Goal: Task Accomplishment & Management: Manage account settings

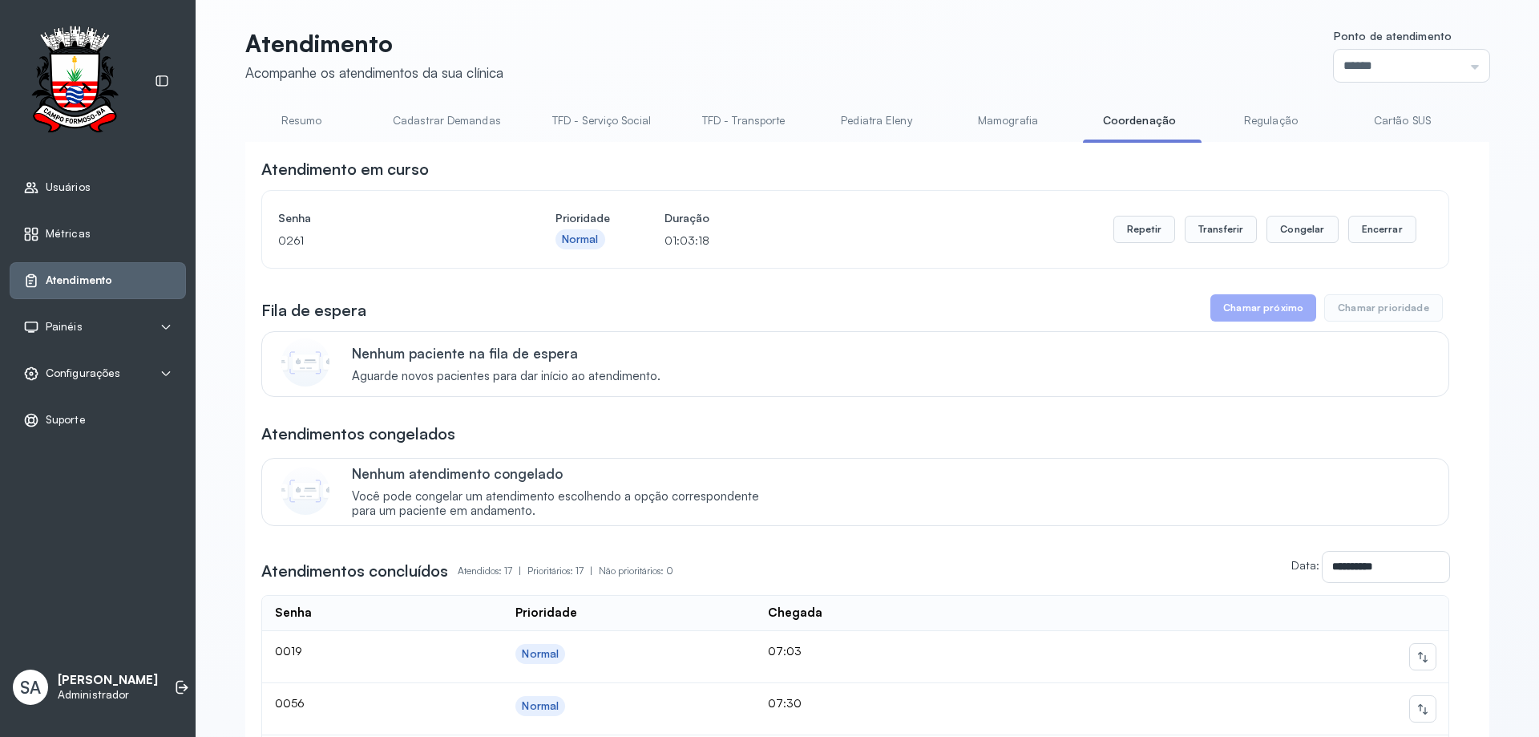
click at [68, 371] on span "Configurações" at bounding box center [83, 373] width 75 height 14
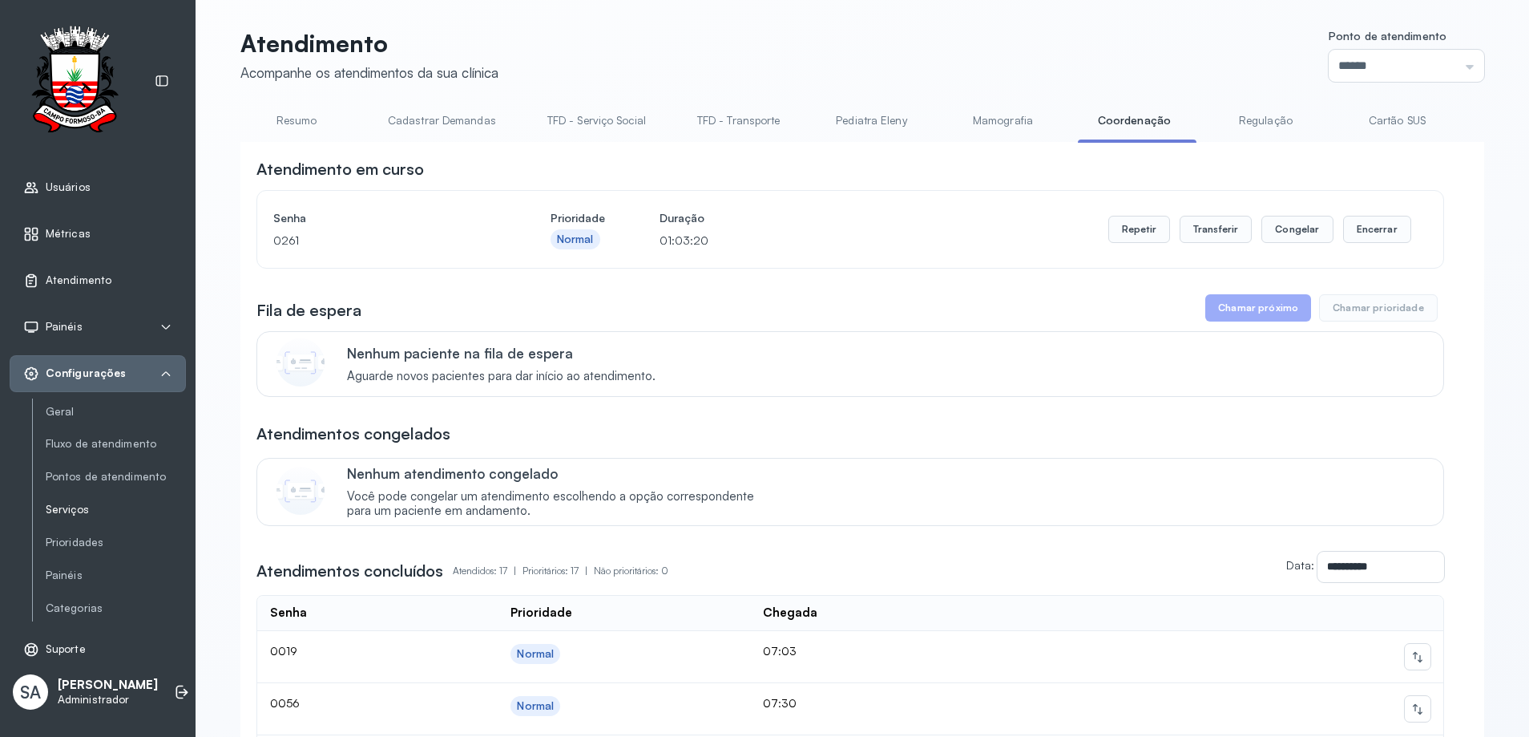
click at [62, 507] on link "Serviços" at bounding box center [116, 510] width 140 height 14
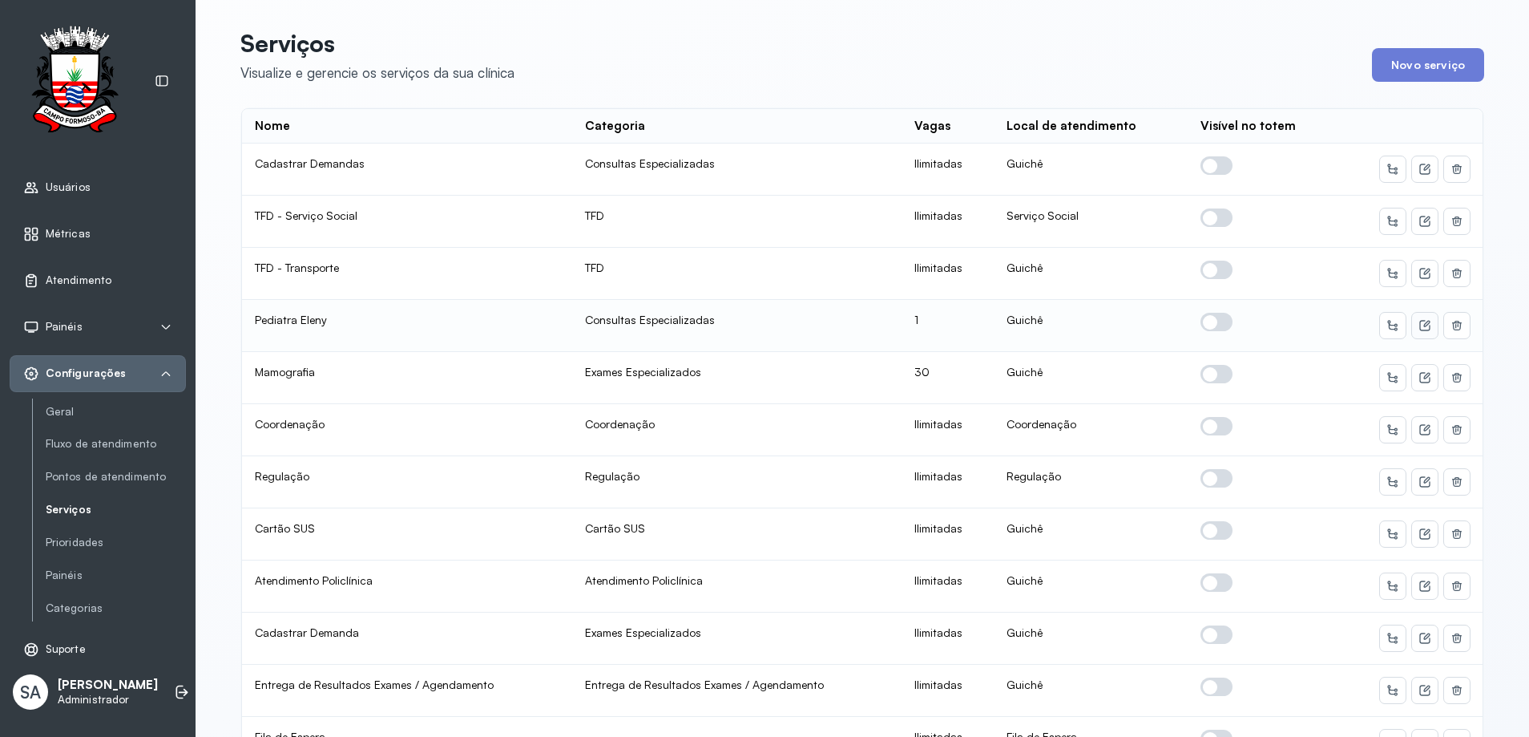
click at [1419, 322] on icon at bounding box center [1425, 325] width 13 height 13
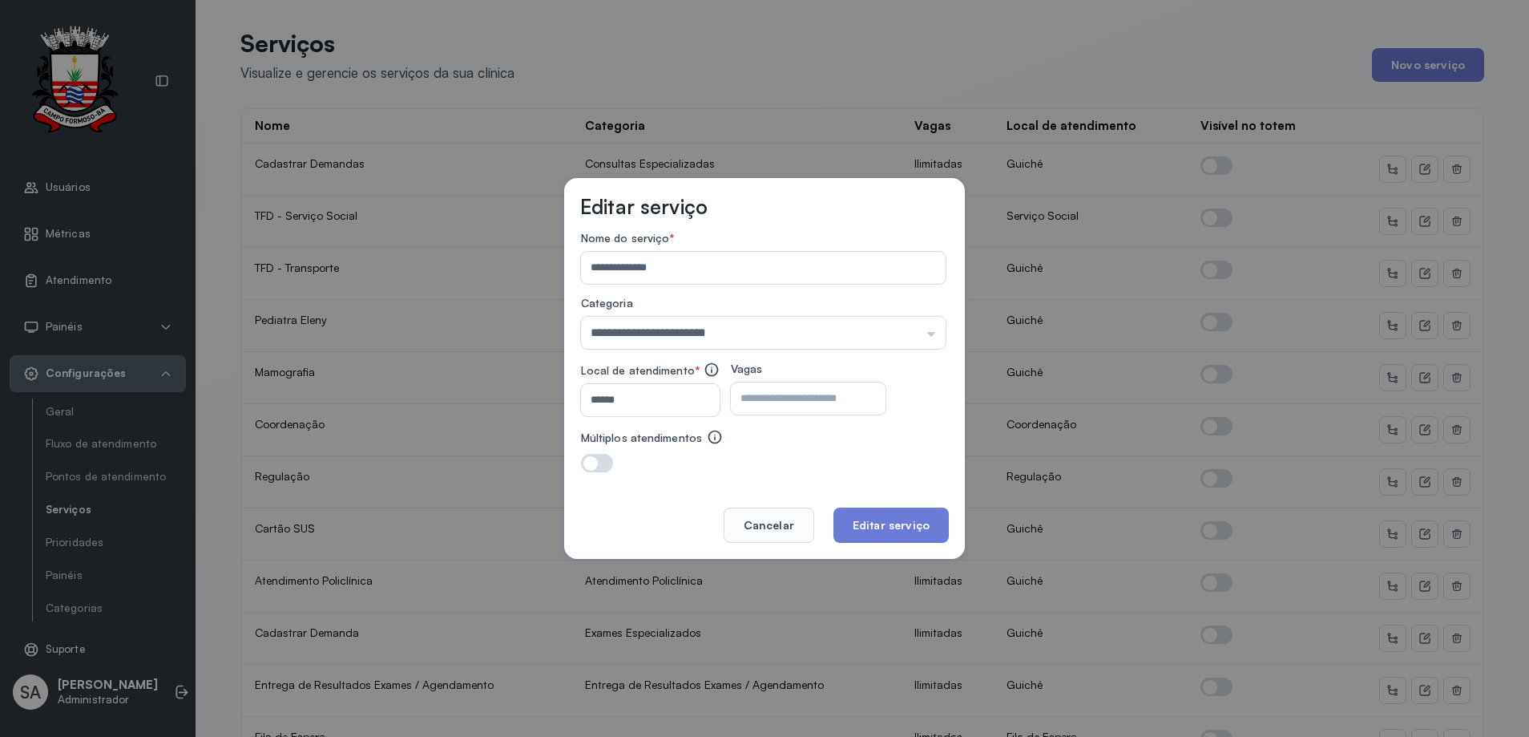
click at [790, 392] on input "*" at bounding box center [794, 398] width 127 height 32
type input "**"
click at [874, 514] on button "Editar serviço" at bounding box center [891, 524] width 115 height 35
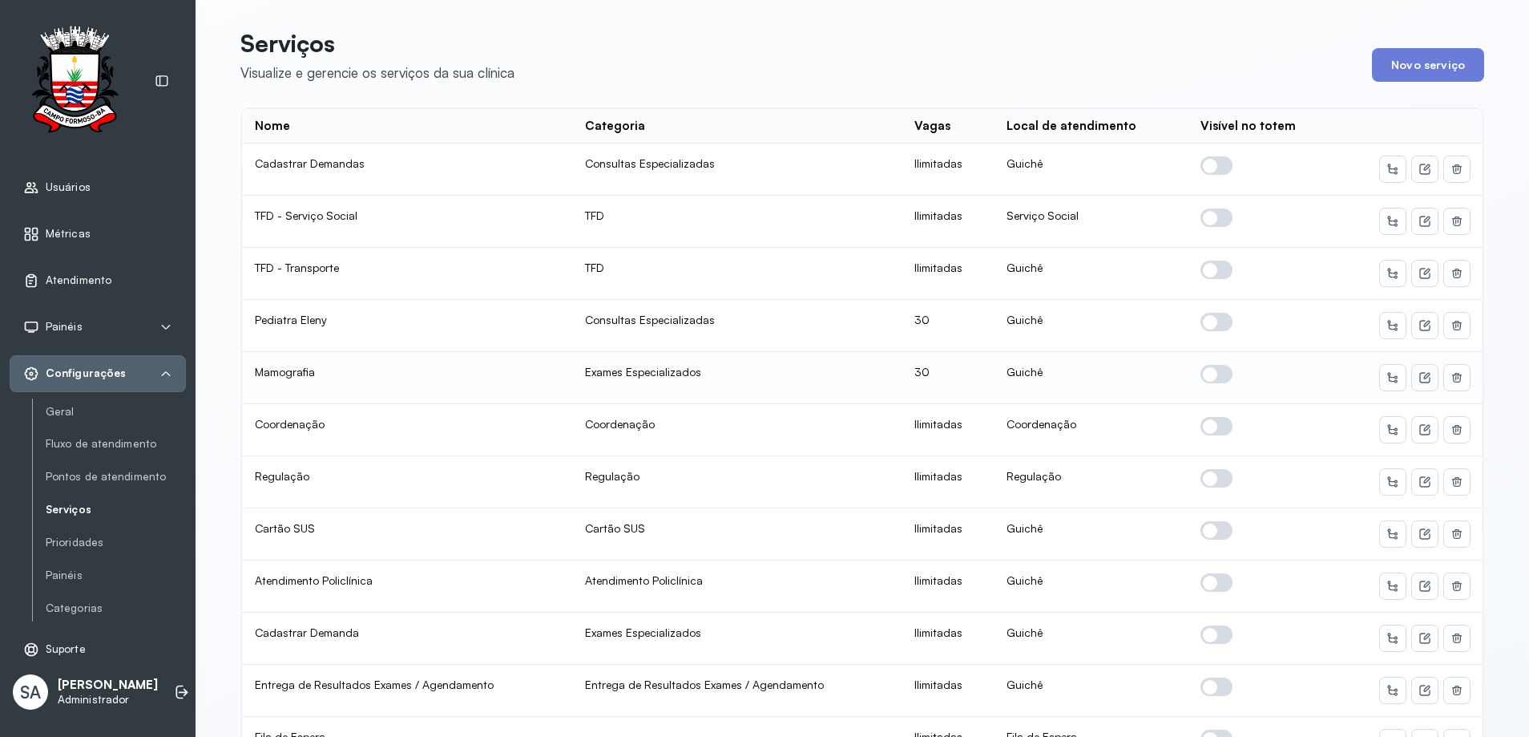
click at [1422, 374] on icon at bounding box center [1425, 377] width 13 height 13
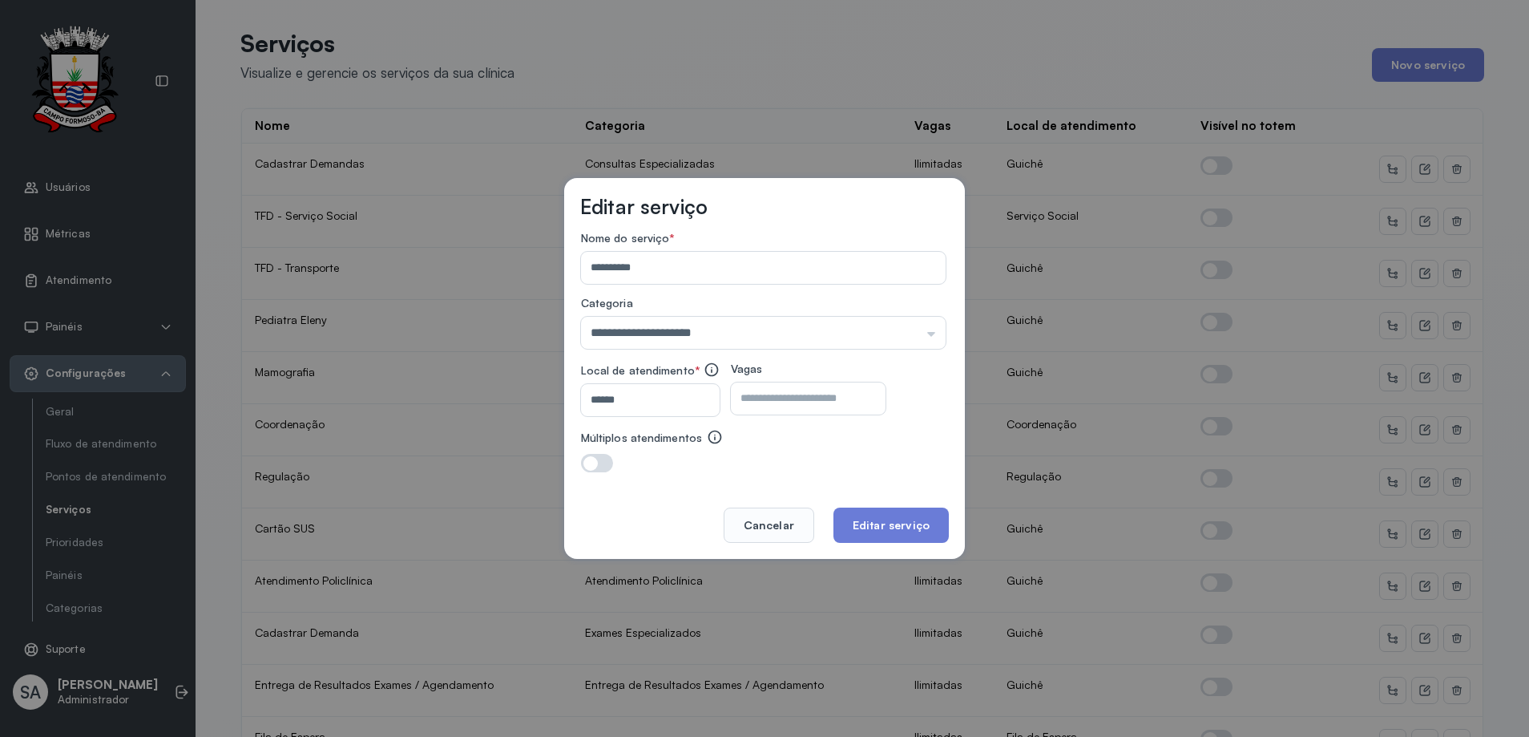
click at [784, 405] on input "**" at bounding box center [794, 398] width 127 height 32
click at [854, 398] on input "**" at bounding box center [794, 398] width 127 height 32
type input "**"
click at [884, 516] on button "Editar serviço" at bounding box center [891, 524] width 115 height 35
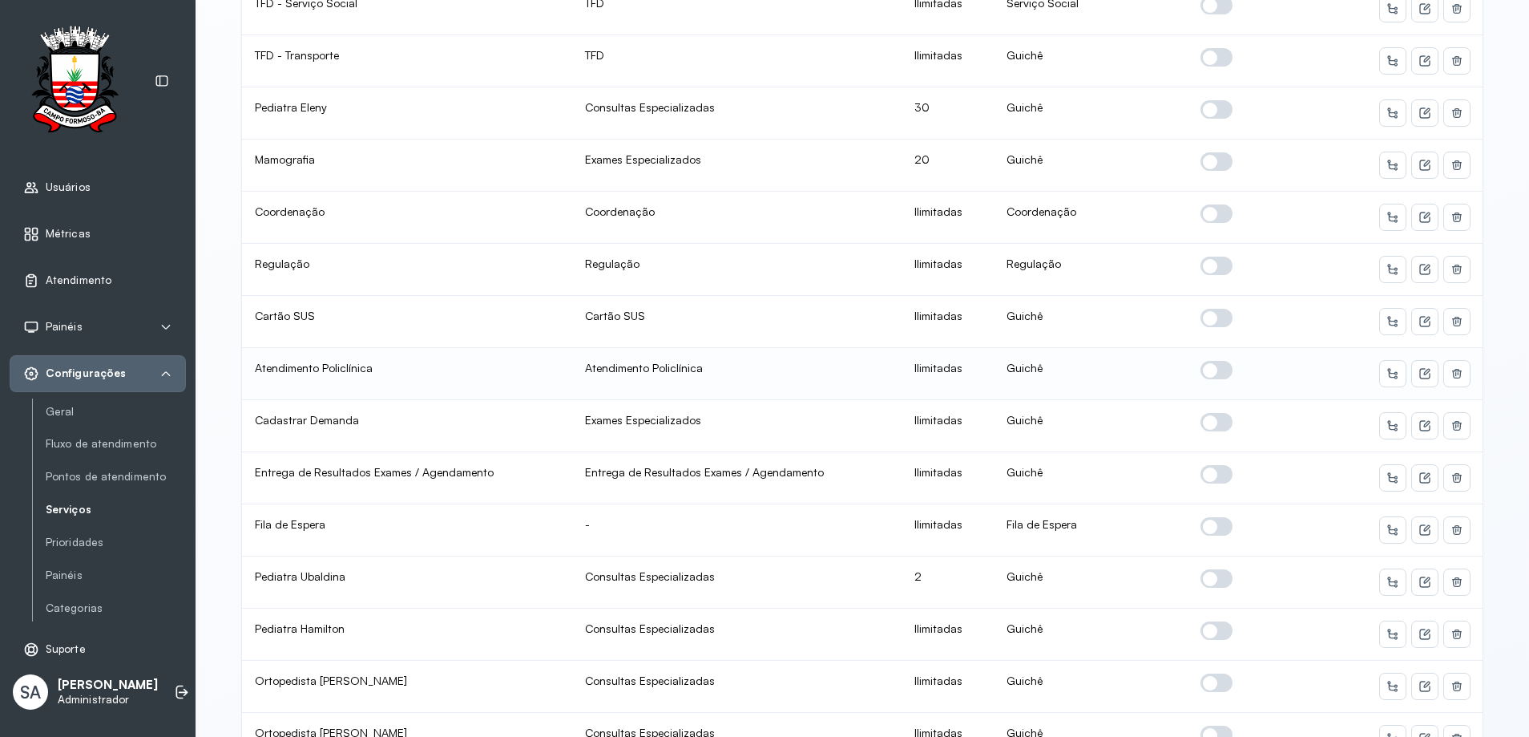
scroll to position [240, 0]
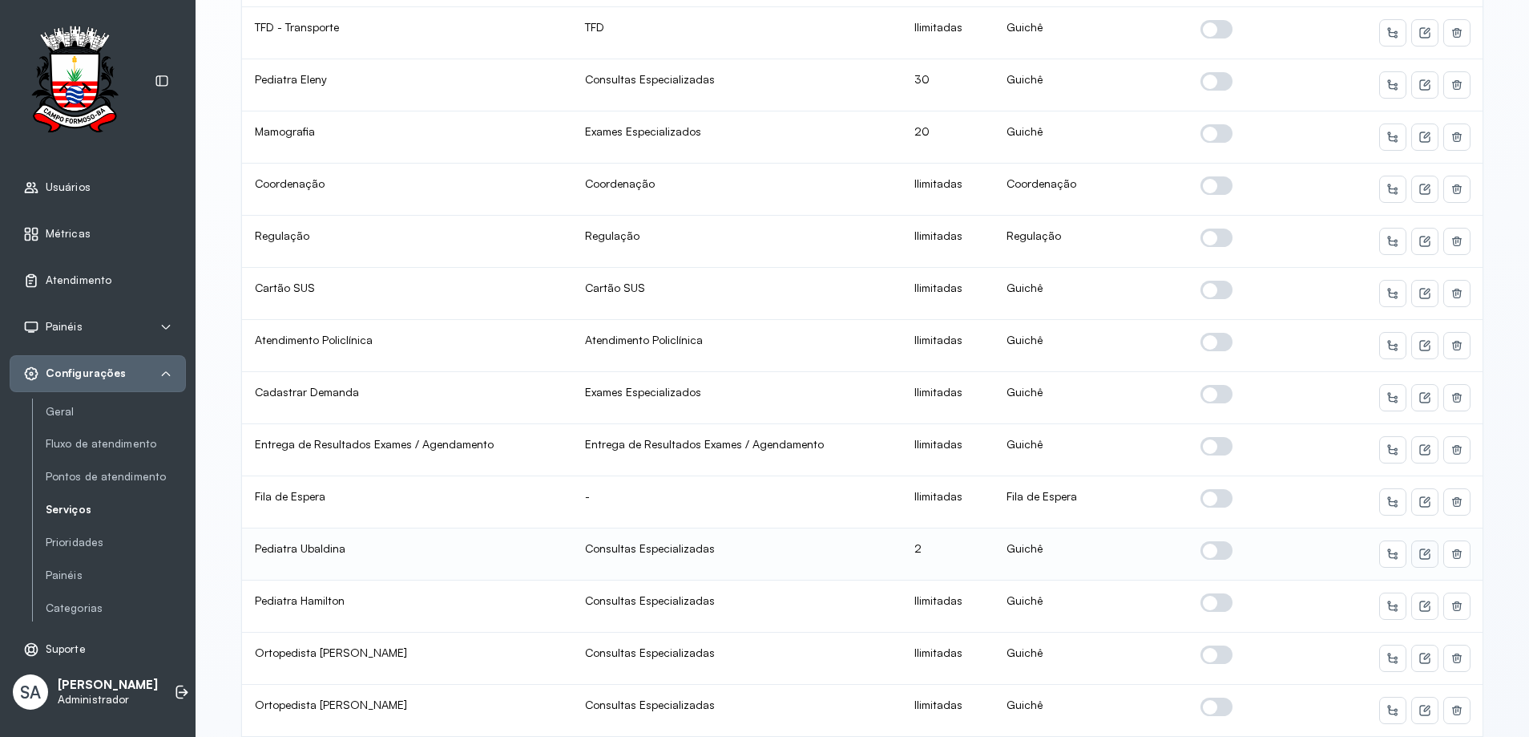
click at [1419, 558] on icon at bounding box center [1425, 553] width 13 height 13
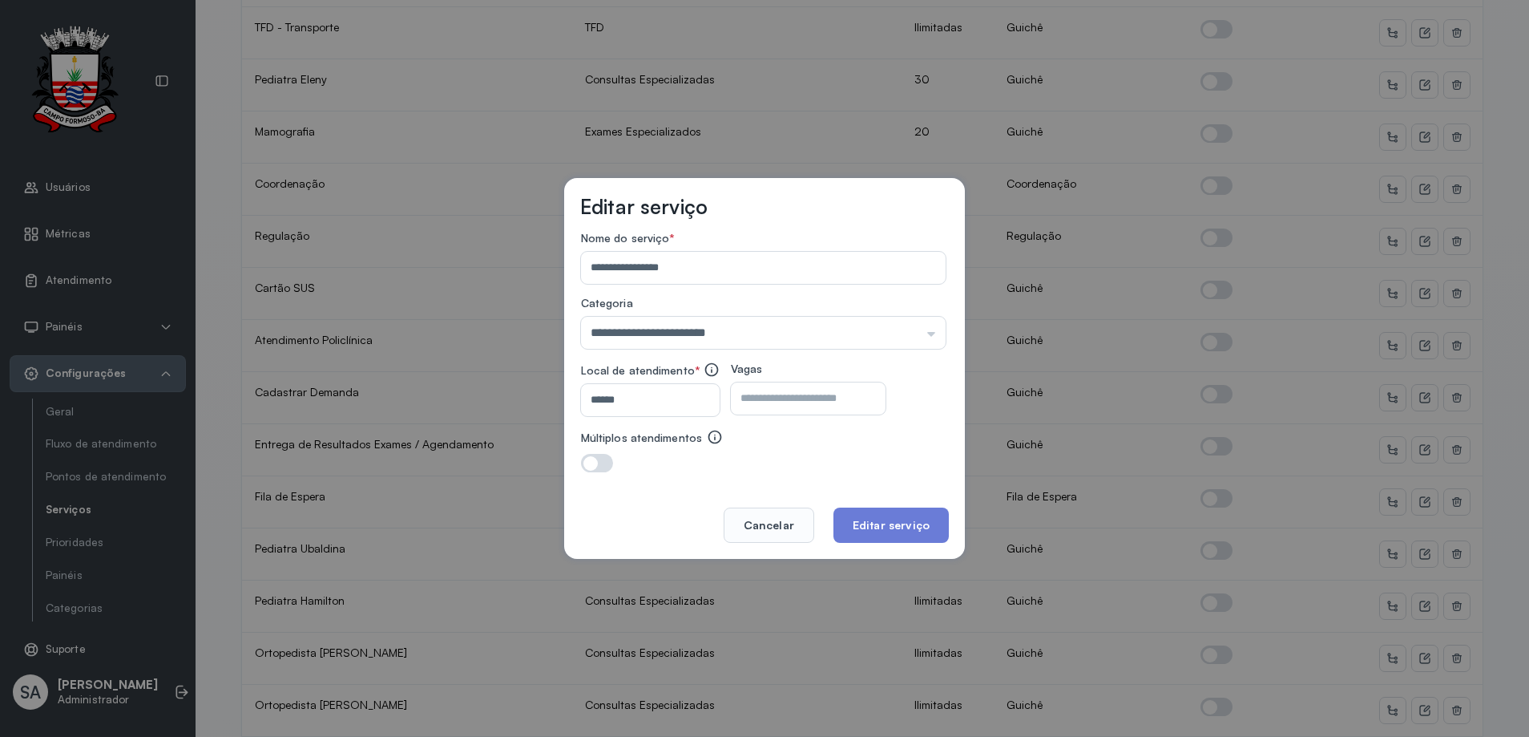
click at [786, 401] on input "*" at bounding box center [794, 398] width 127 height 32
type input "*"
type input "**"
click at [863, 518] on button "Editar serviço" at bounding box center [891, 524] width 115 height 35
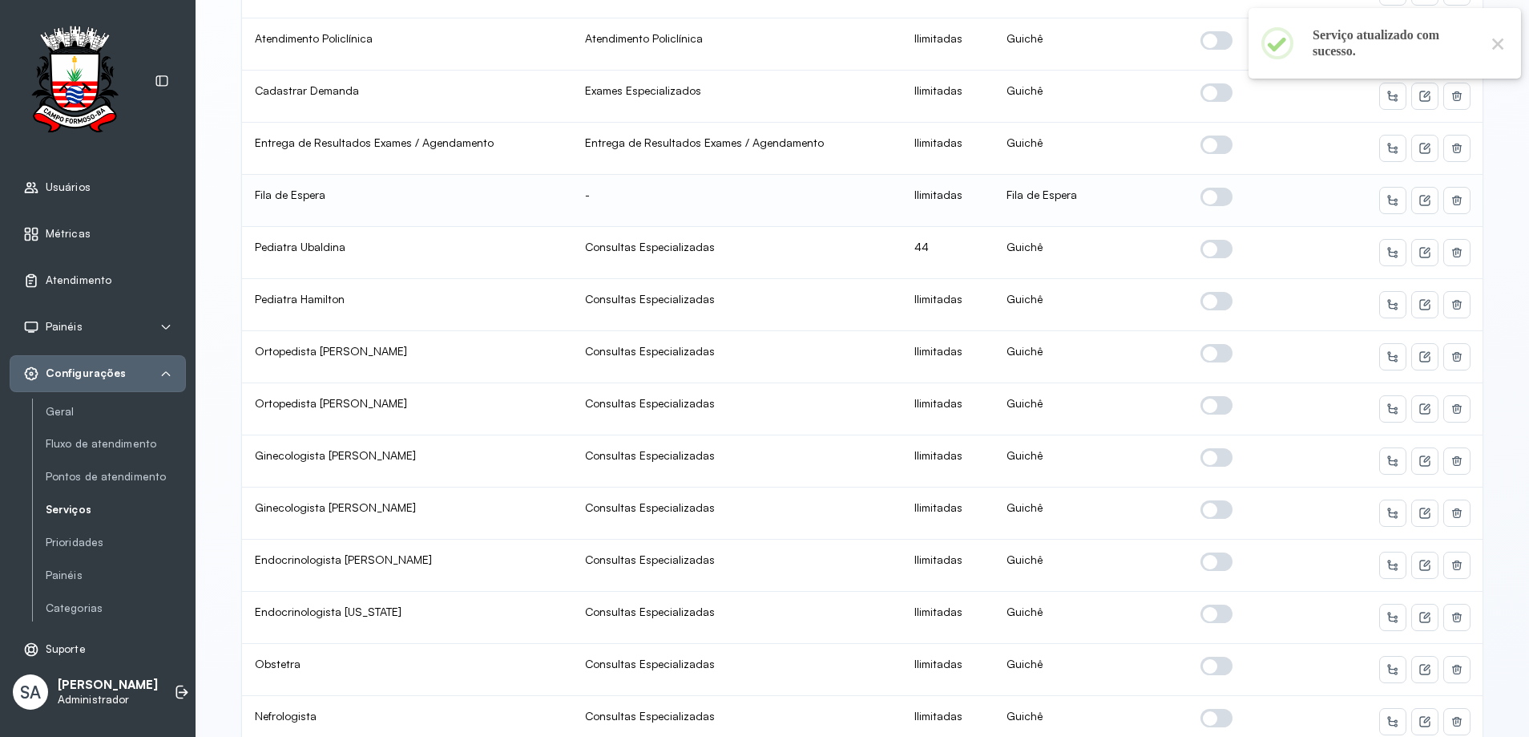
scroll to position [561, 0]
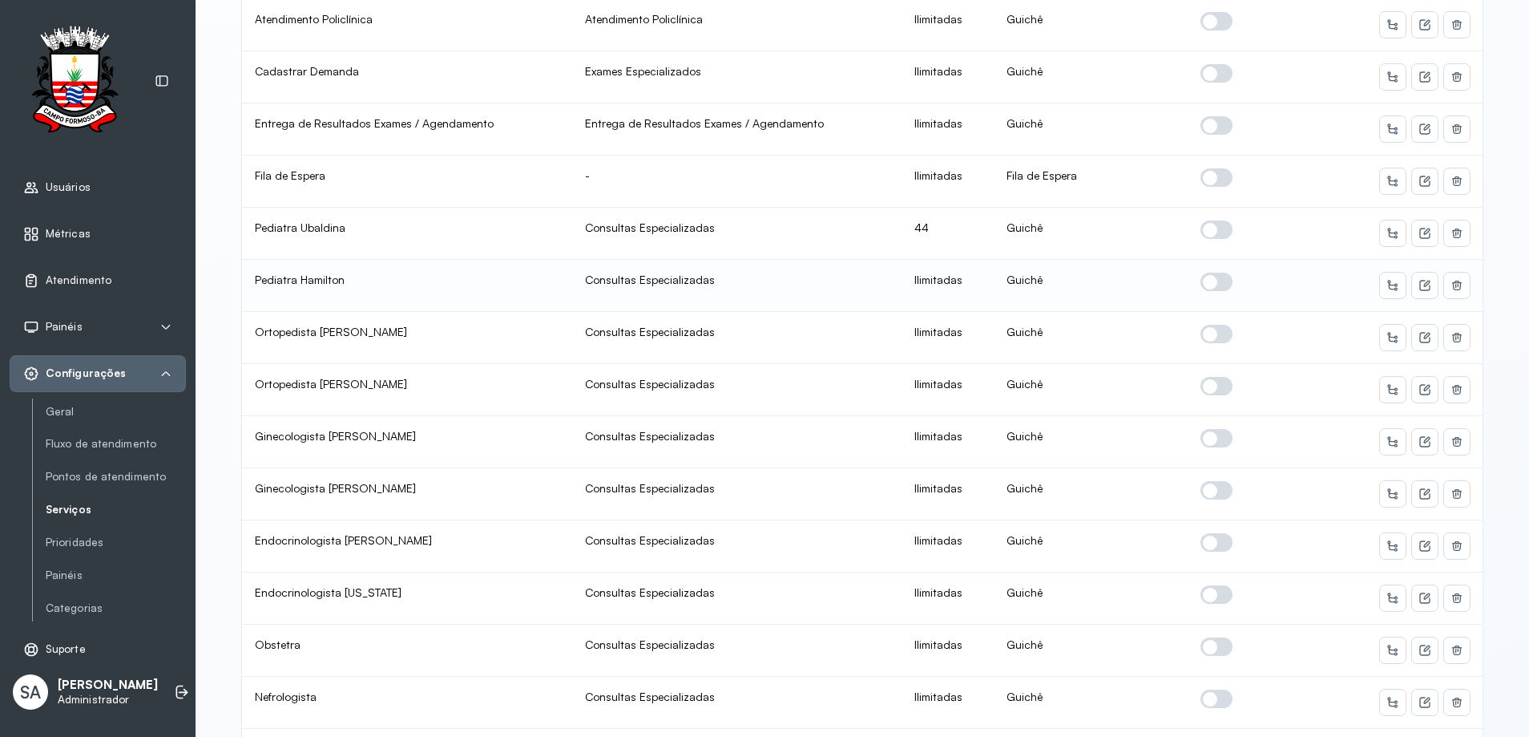
click at [1202, 285] on span at bounding box center [1217, 282] width 32 height 18
click at [1419, 286] on icon at bounding box center [1425, 285] width 13 height 13
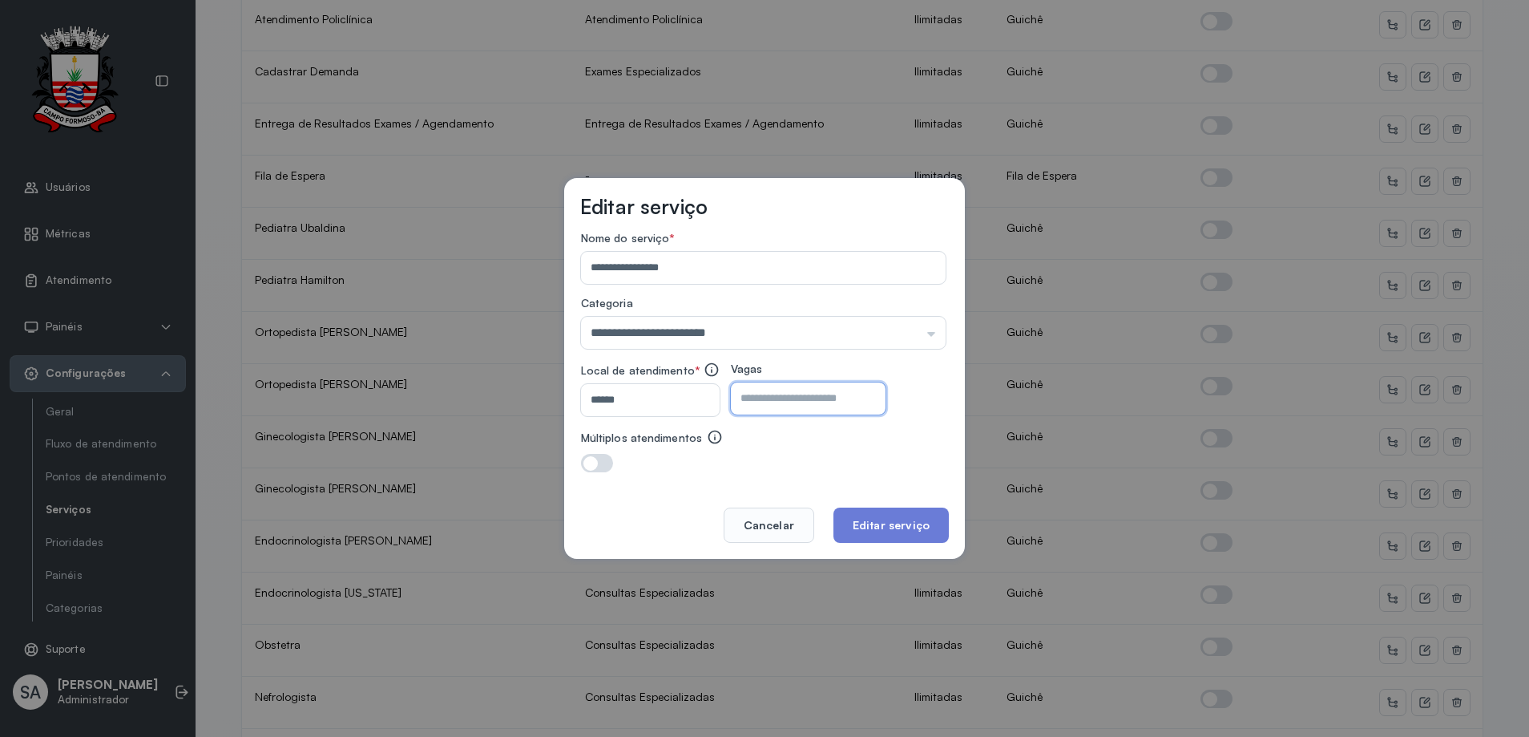
click at [821, 402] on input "number" at bounding box center [794, 398] width 127 height 32
type input "**"
click at [882, 517] on button "Editar serviço" at bounding box center [891, 524] width 115 height 35
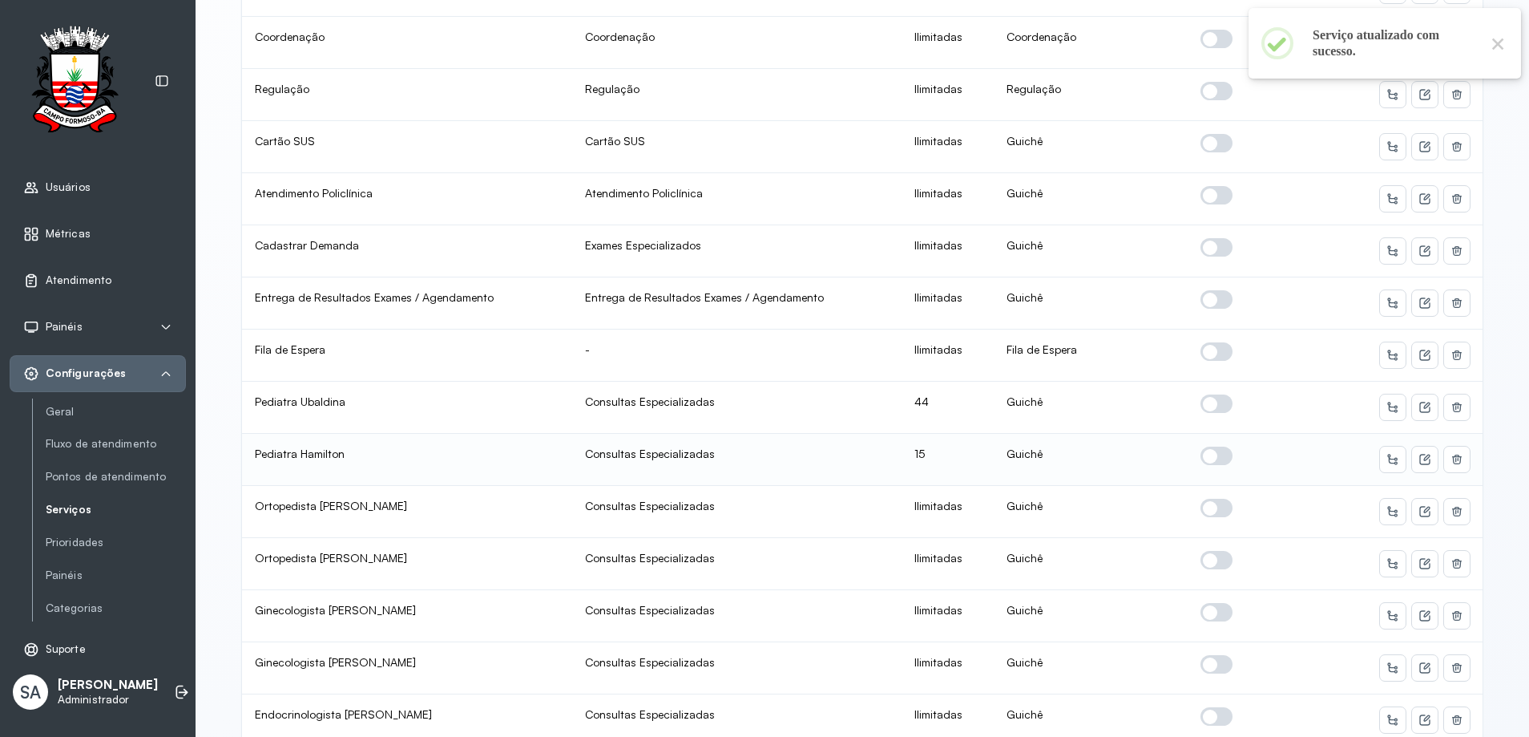
scroll to position [401, 0]
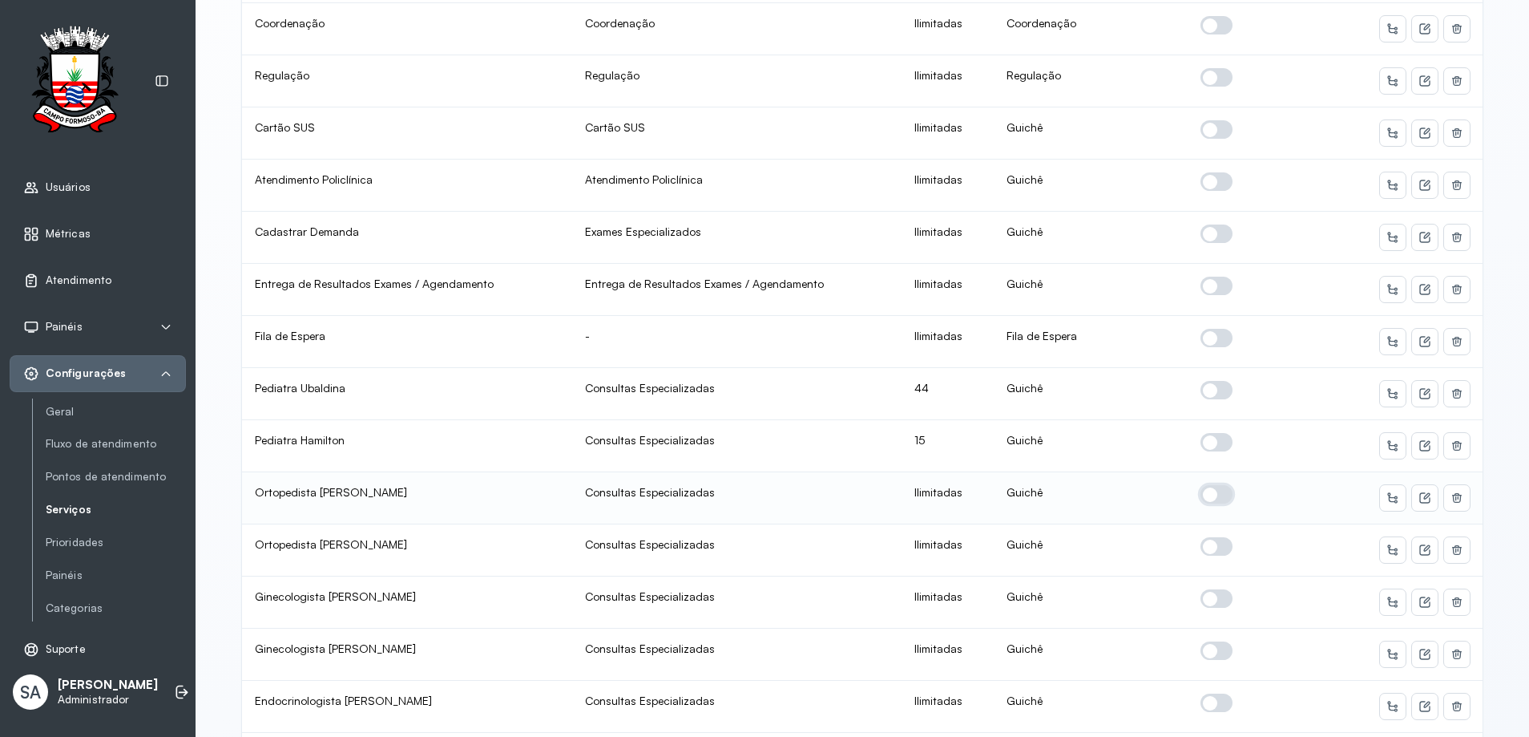
click at [1209, 494] on span at bounding box center [1217, 494] width 32 height 18
click at [1415, 490] on button at bounding box center [1425, 498] width 26 height 26
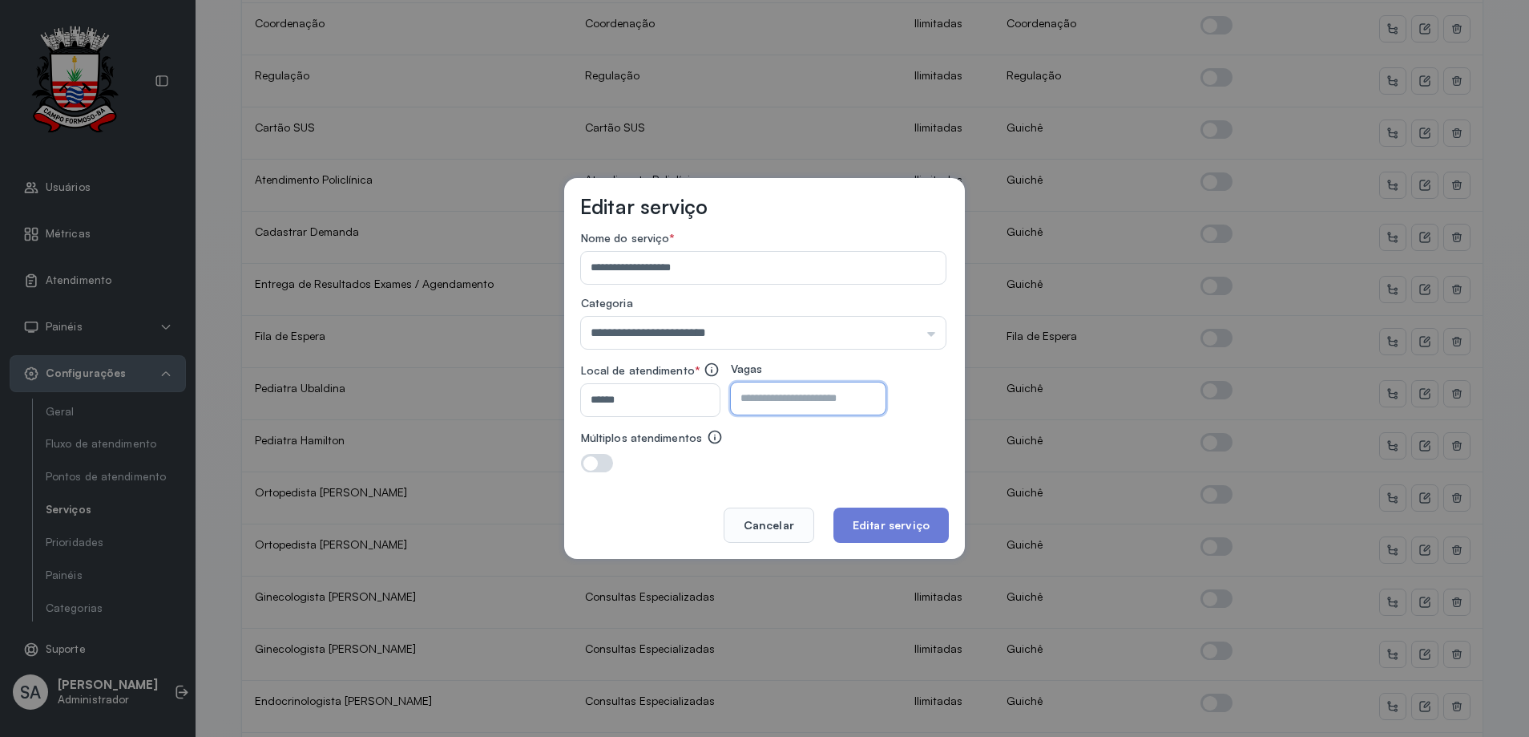
click at [858, 400] on input "number" at bounding box center [794, 398] width 127 height 32
type input "**"
click at [870, 513] on button "Editar serviço" at bounding box center [891, 524] width 115 height 35
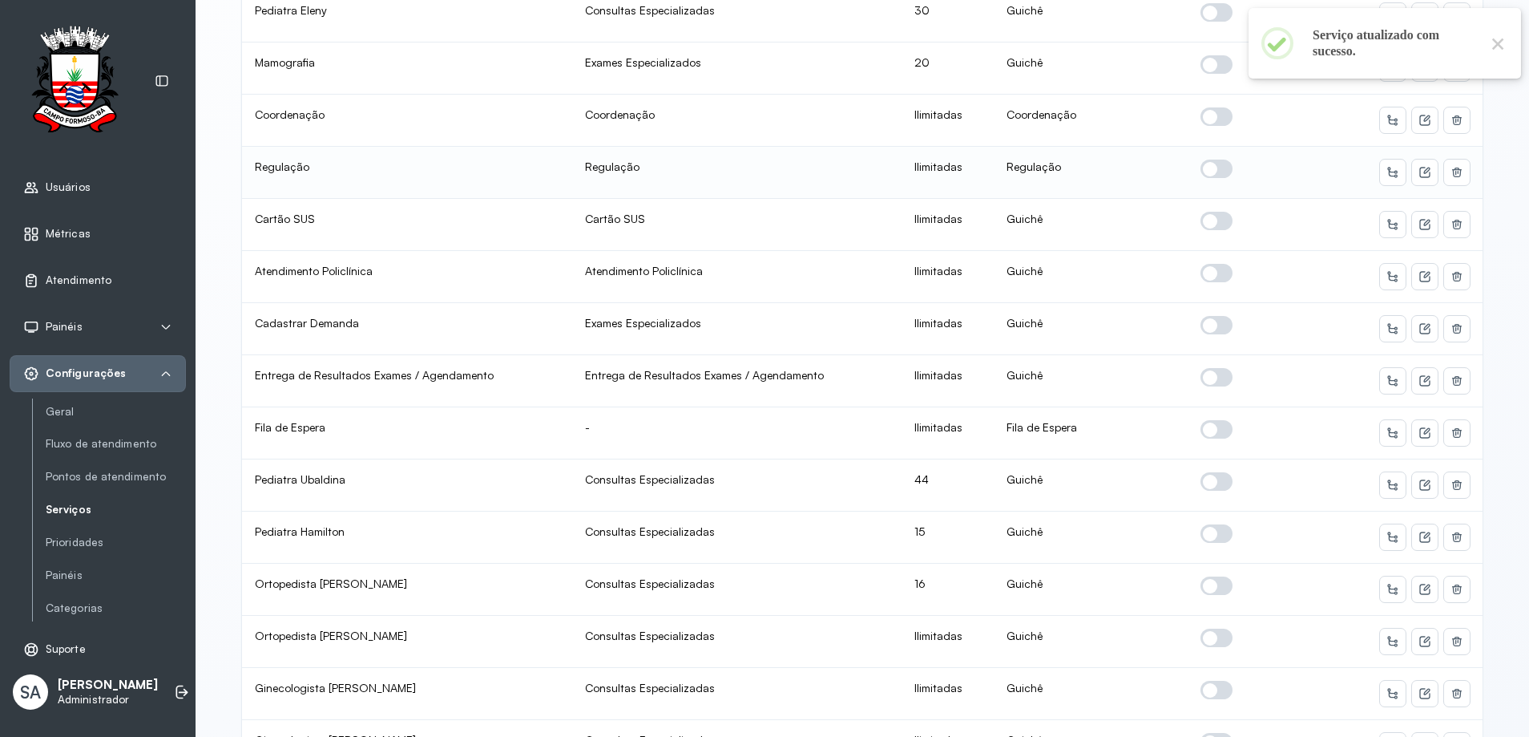
scroll to position [481, 0]
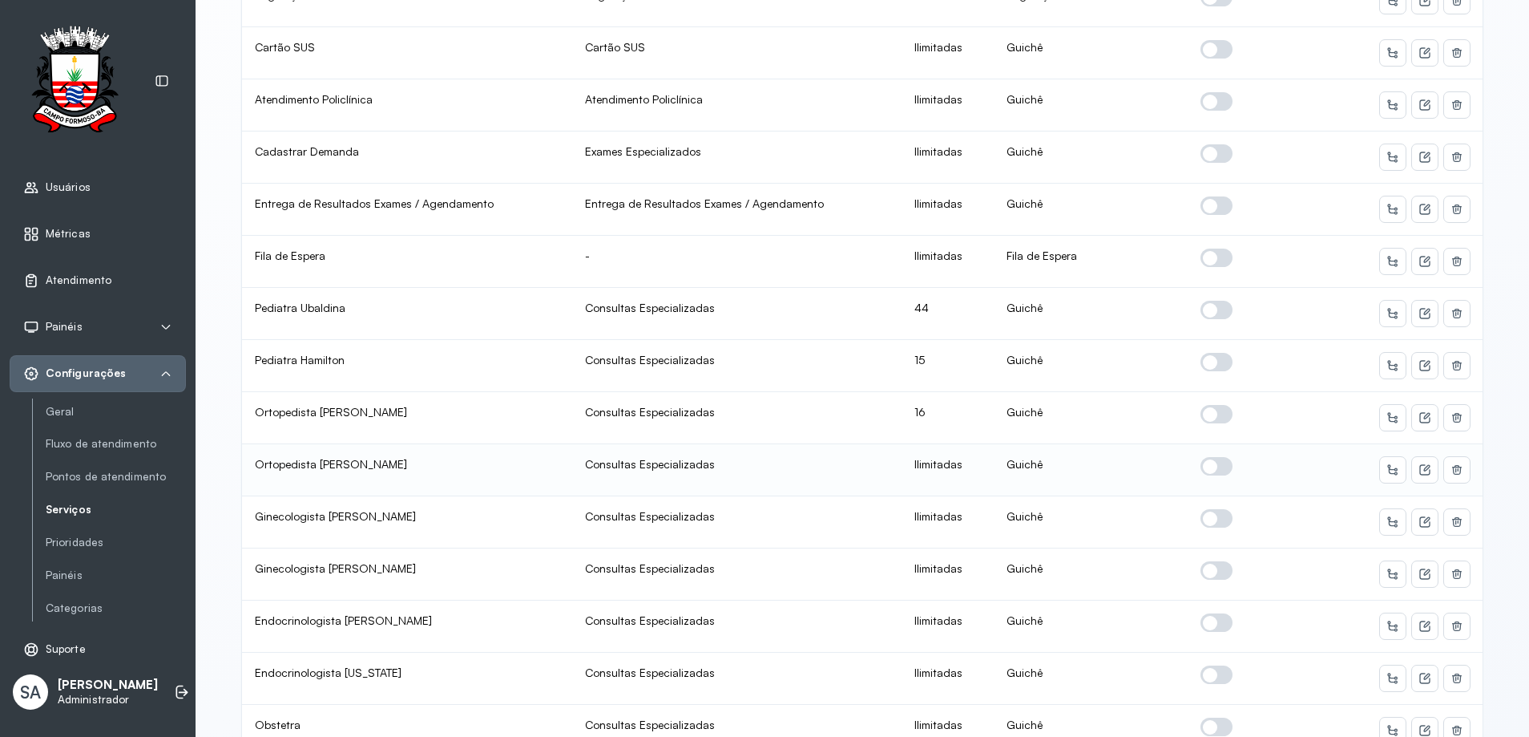
click at [1206, 461] on span at bounding box center [1217, 466] width 32 height 18
click at [1419, 468] on icon at bounding box center [1425, 469] width 13 height 13
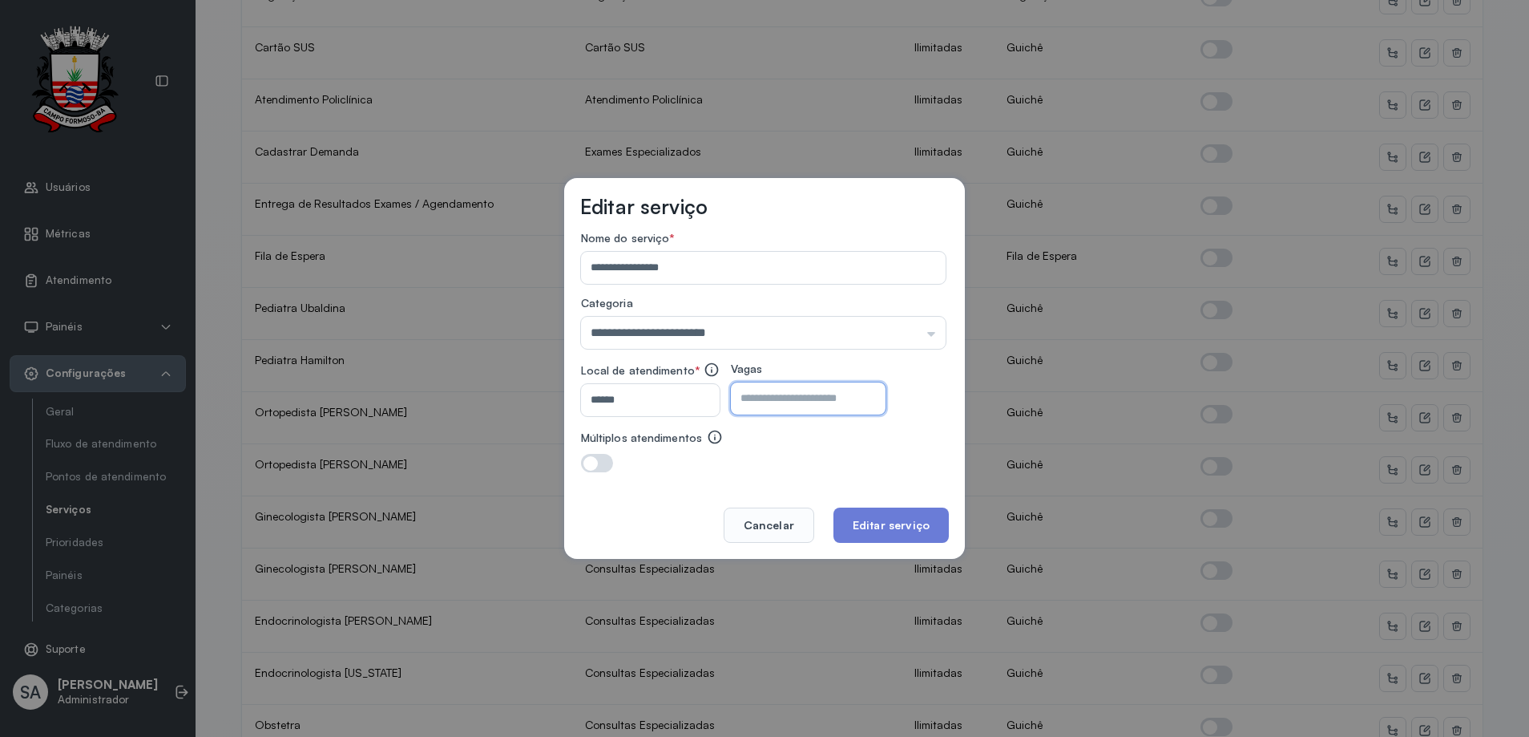
click at [835, 402] on input "number" at bounding box center [794, 398] width 127 height 32
type input "**"
click at [882, 515] on button "Editar serviço" at bounding box center [891, 524] width 115 height 35
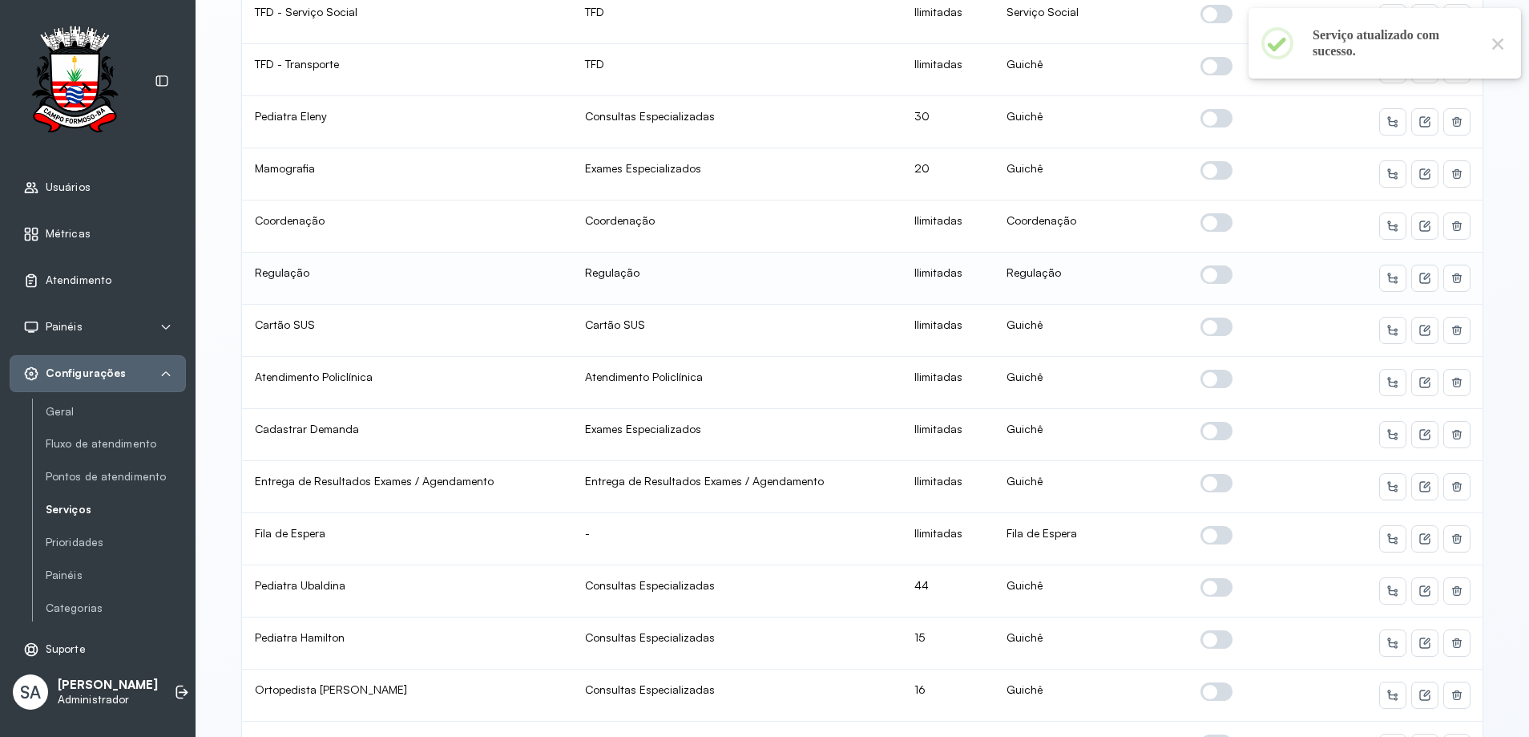
scroll to position [401, 0]
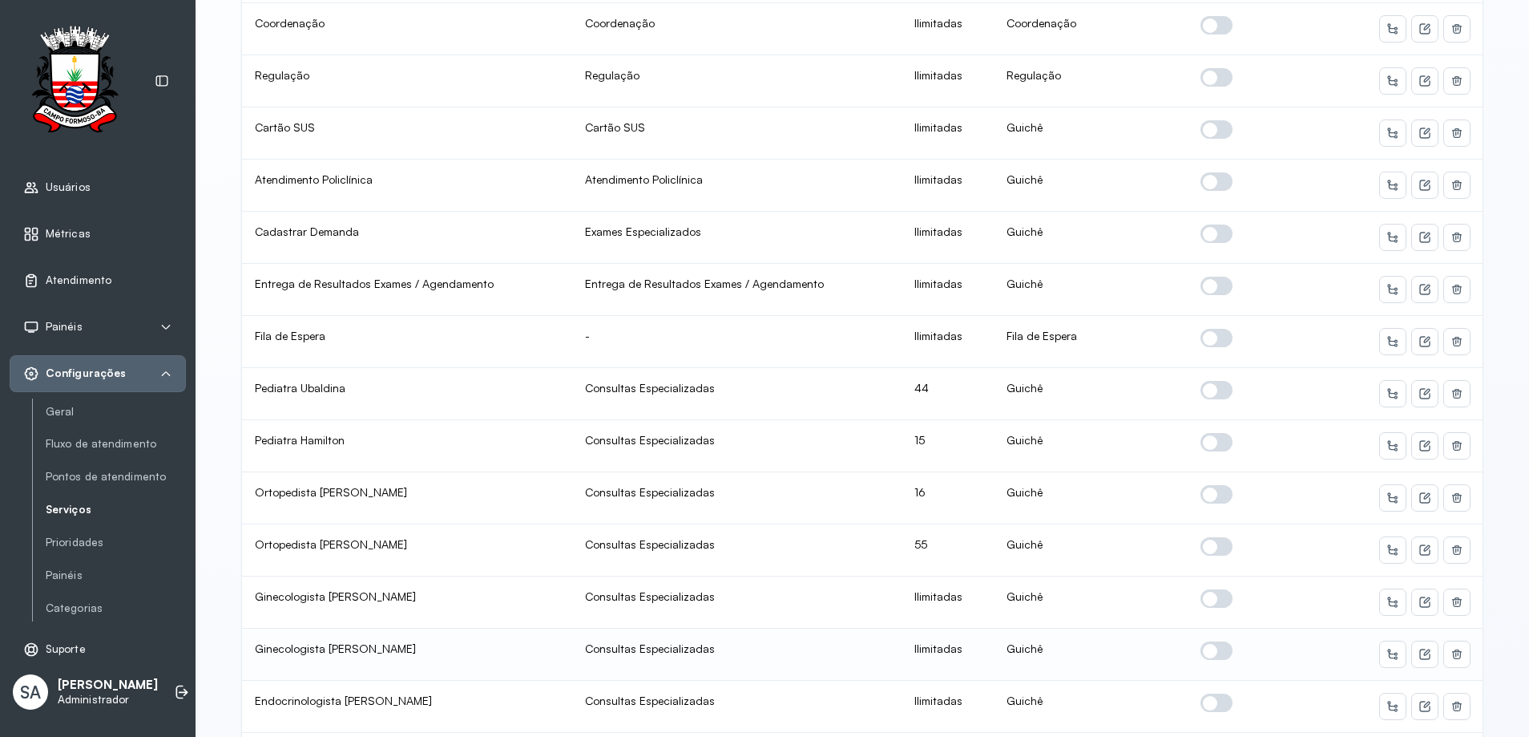
click at [1202, 649] on span at bounding box center [1217, 650] width 32 height 18
click at [1419, 658] on icon at bounding box center [1425, 654] width 13 height 13
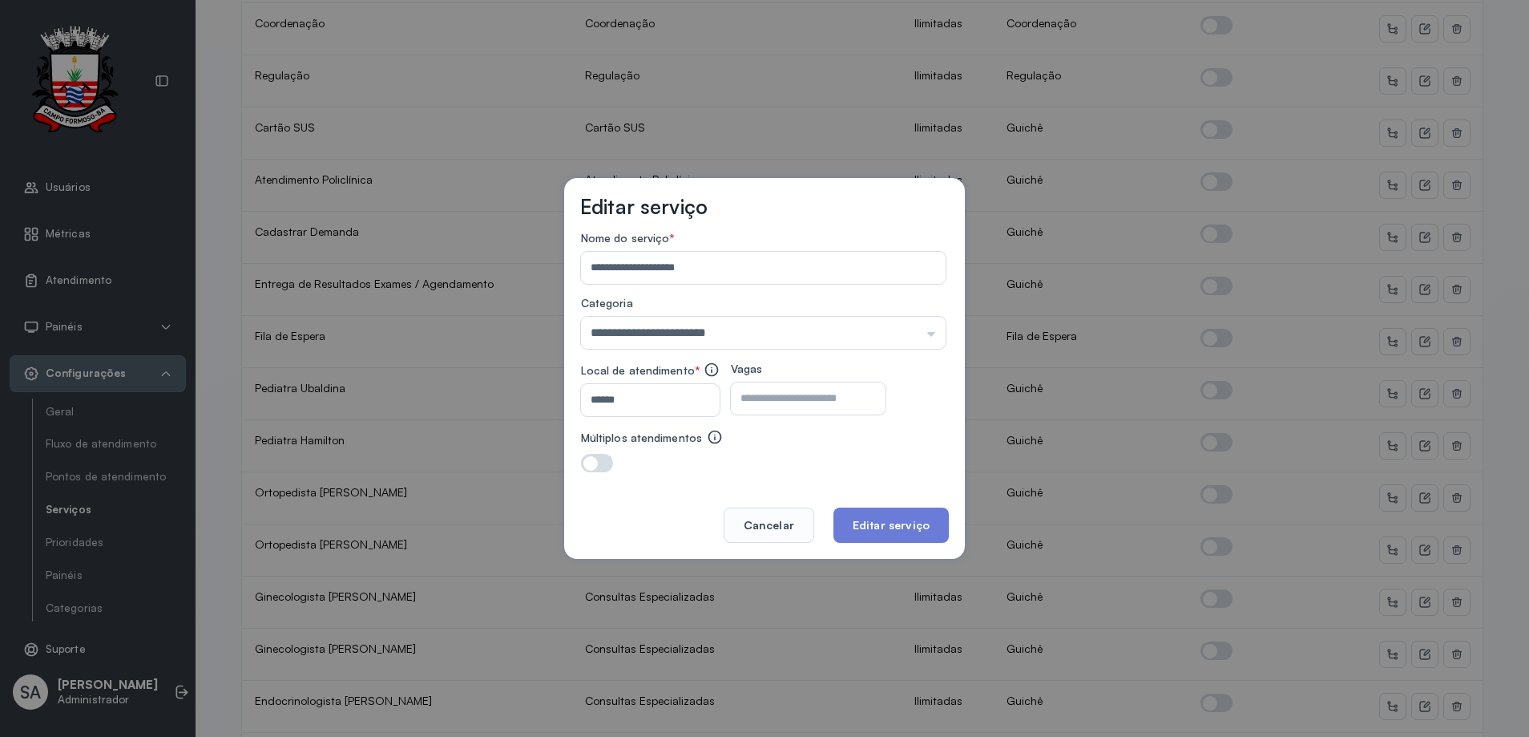
click at [850, 398] on input "number" at bounding box center [794, 398] width 127 height 32
type input "**"
click at [888, 530] on button "Editar serviço" at bounding box center [891, 524] width 115 height 35
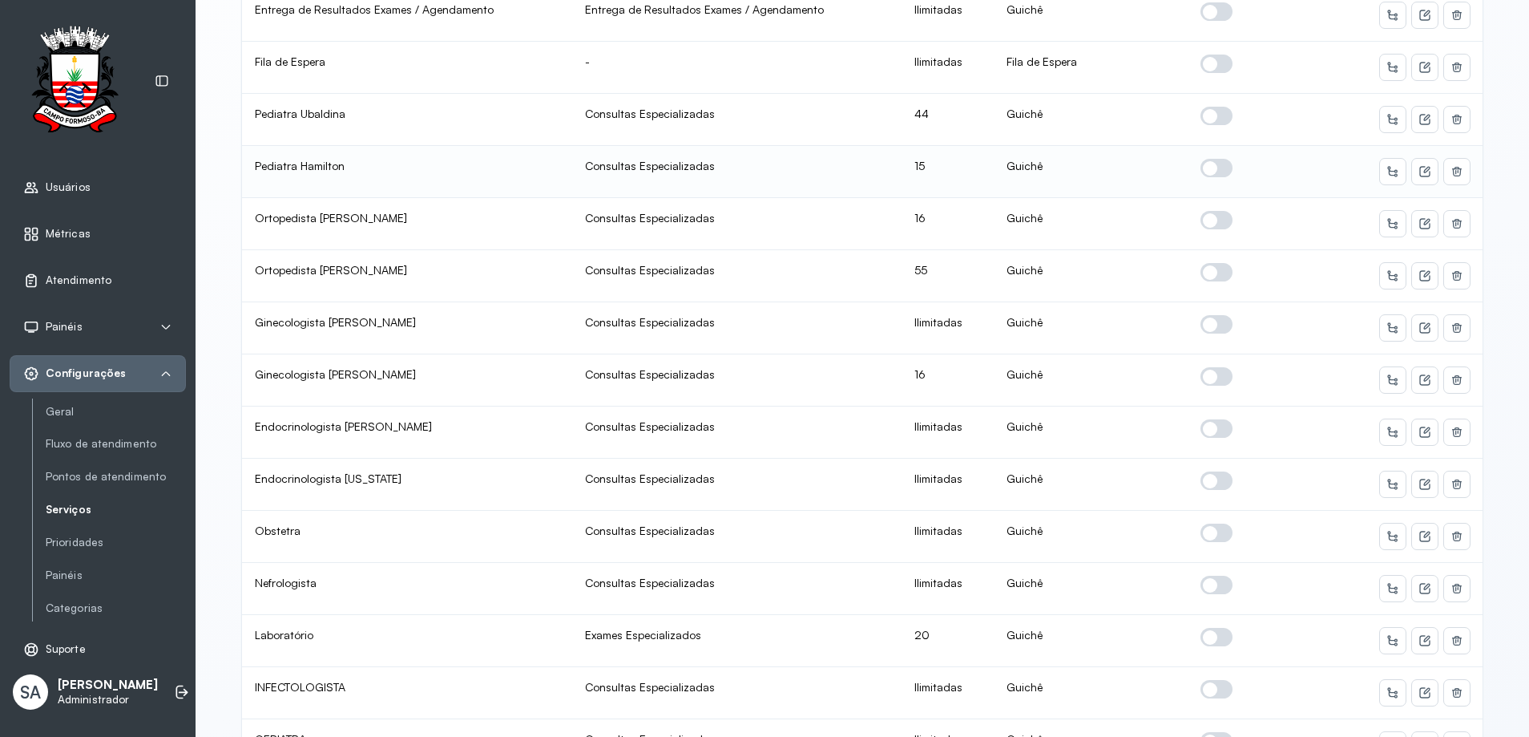
scroll to position [721, 0]
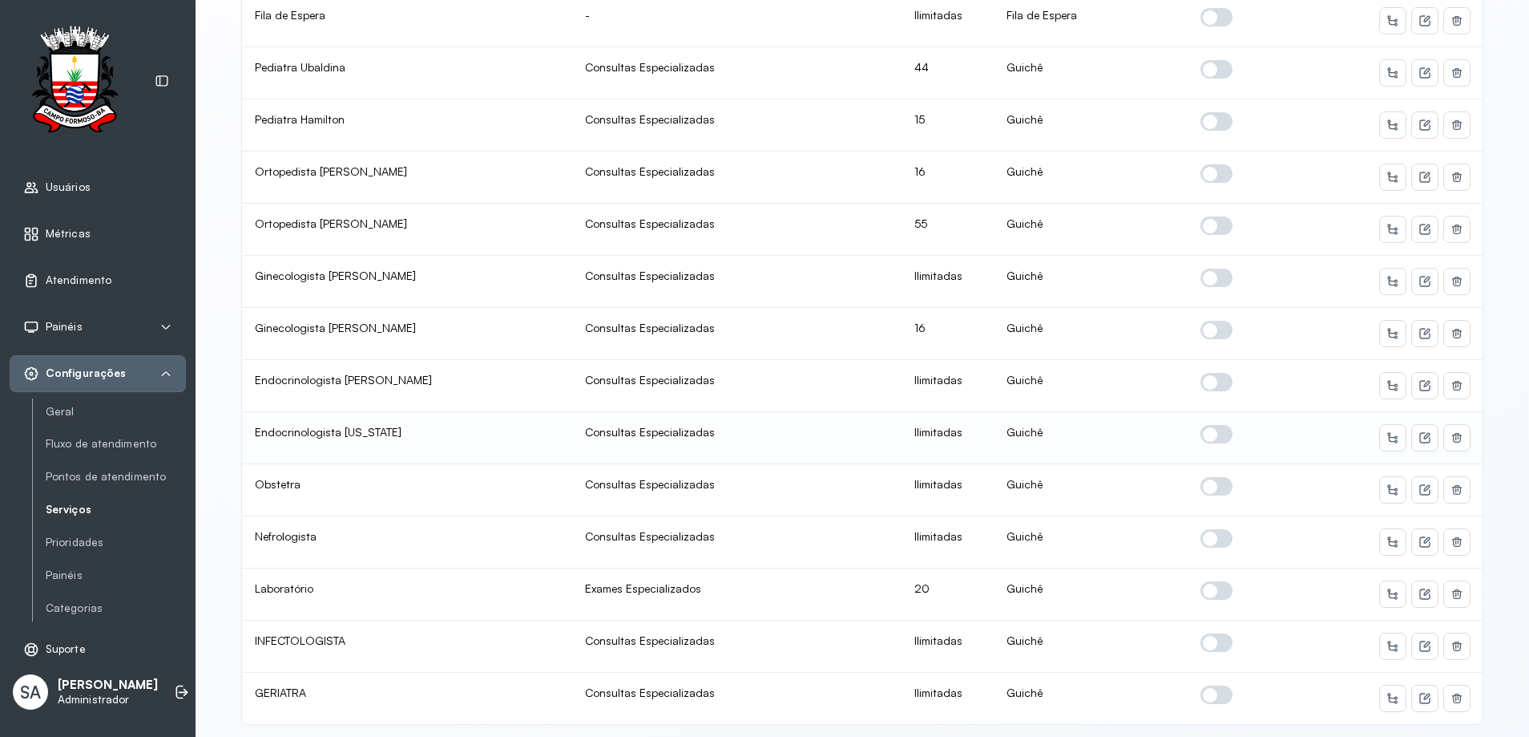
click at [1205, 433] on span at bounding box center [1217, 434] width 32 height 18
click at [1420, 433] on icon at bounding box center [1425, 438] width 10 height 10
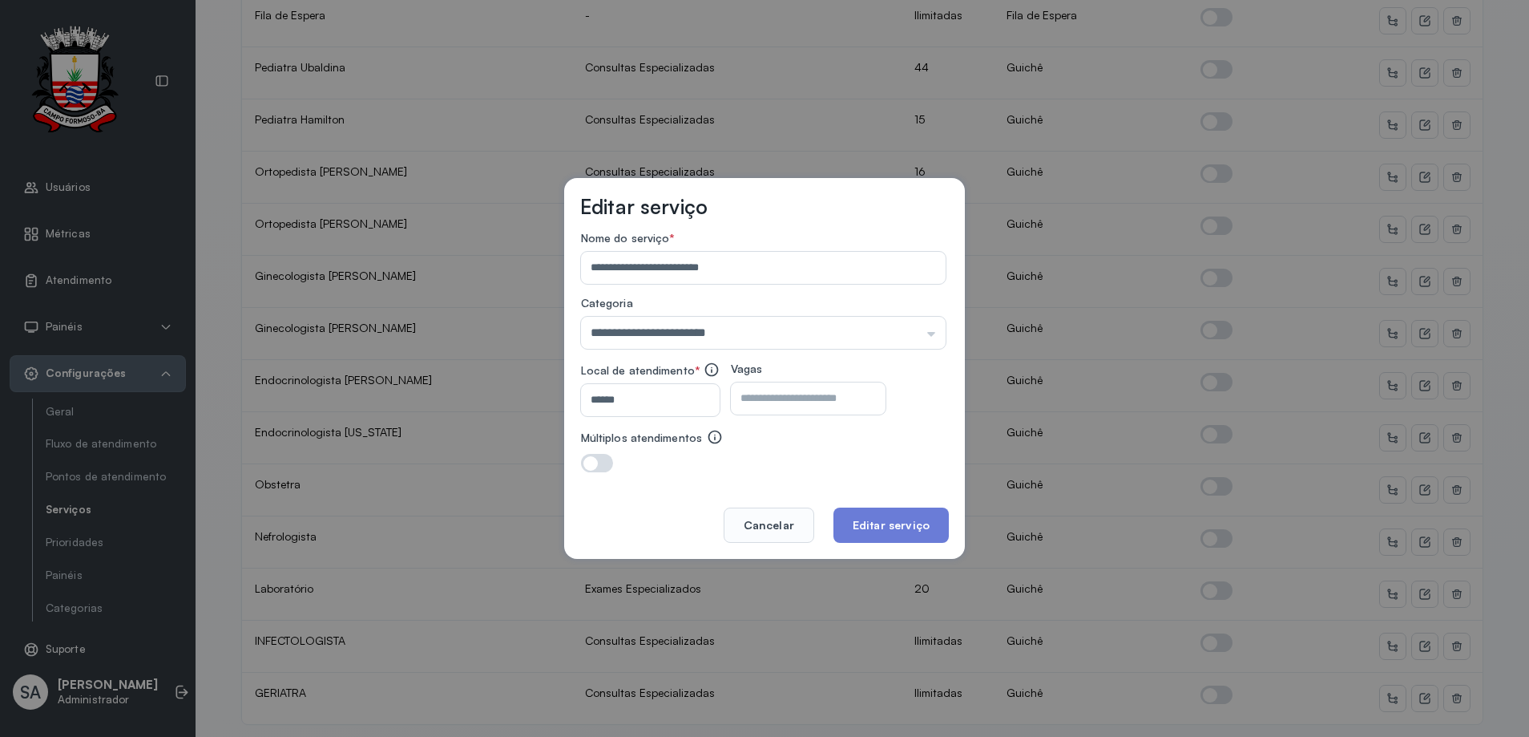
click at [823, 403] on input "number" at bounding box center [794, 398] width 127 height 32
type input "**"
click at [875, 512] on button "Editar serviço" at bounding box center [891, 524] width 115 height 35
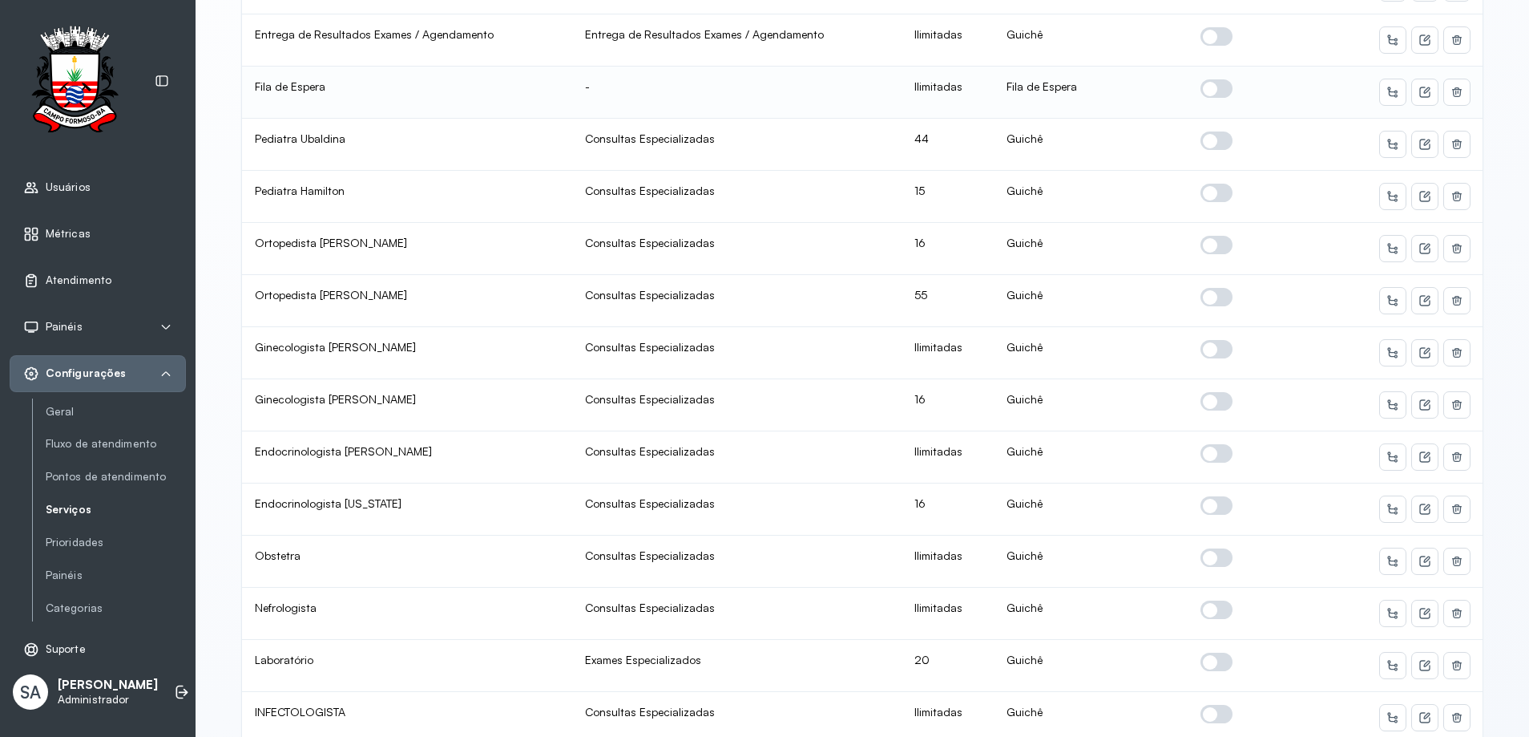
scroll to position [767, 0]
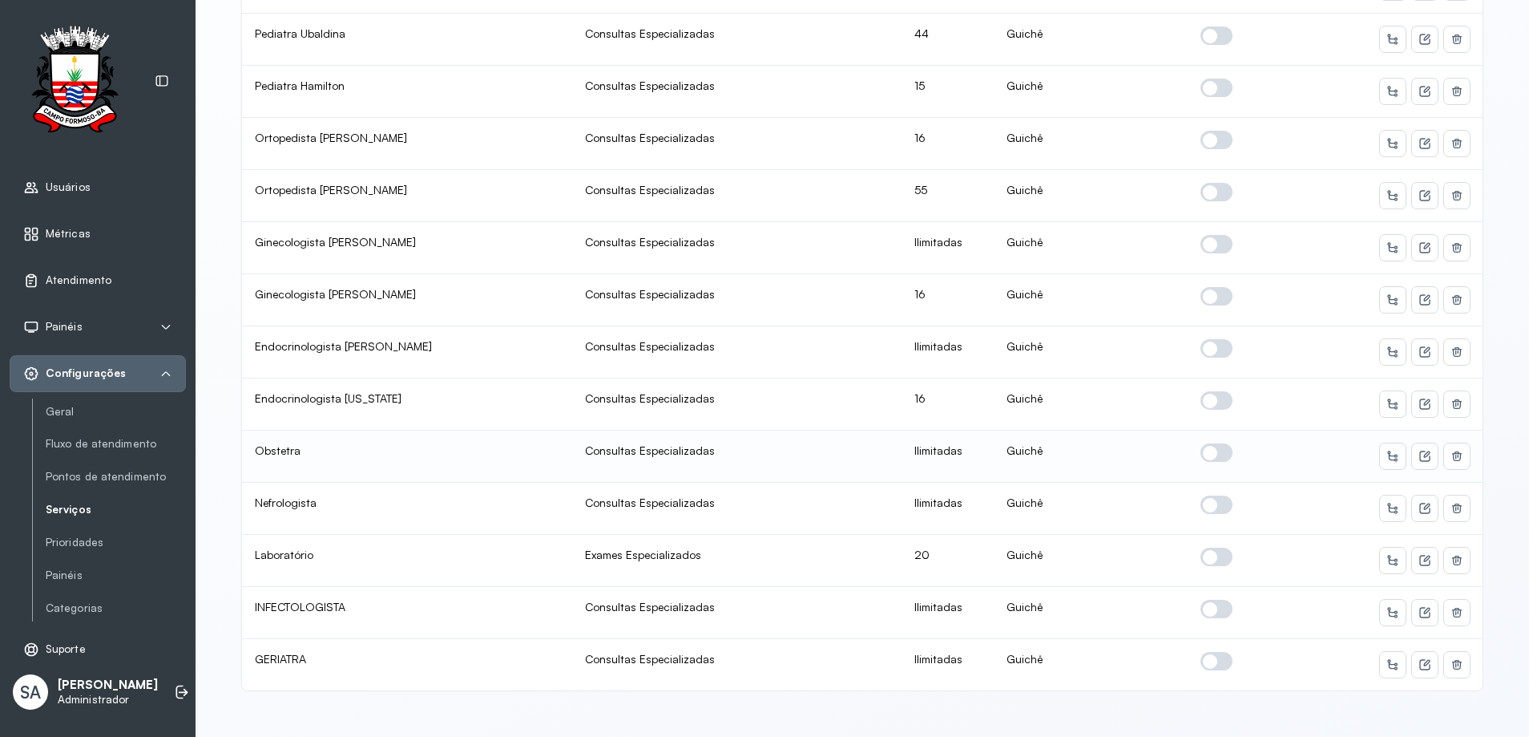
click at [1207, 443] on span at bounding box center [1217, 452] width 32 height 18
click at [1426, 446] on button at bounding box center [1425, 456] width 26 height 26
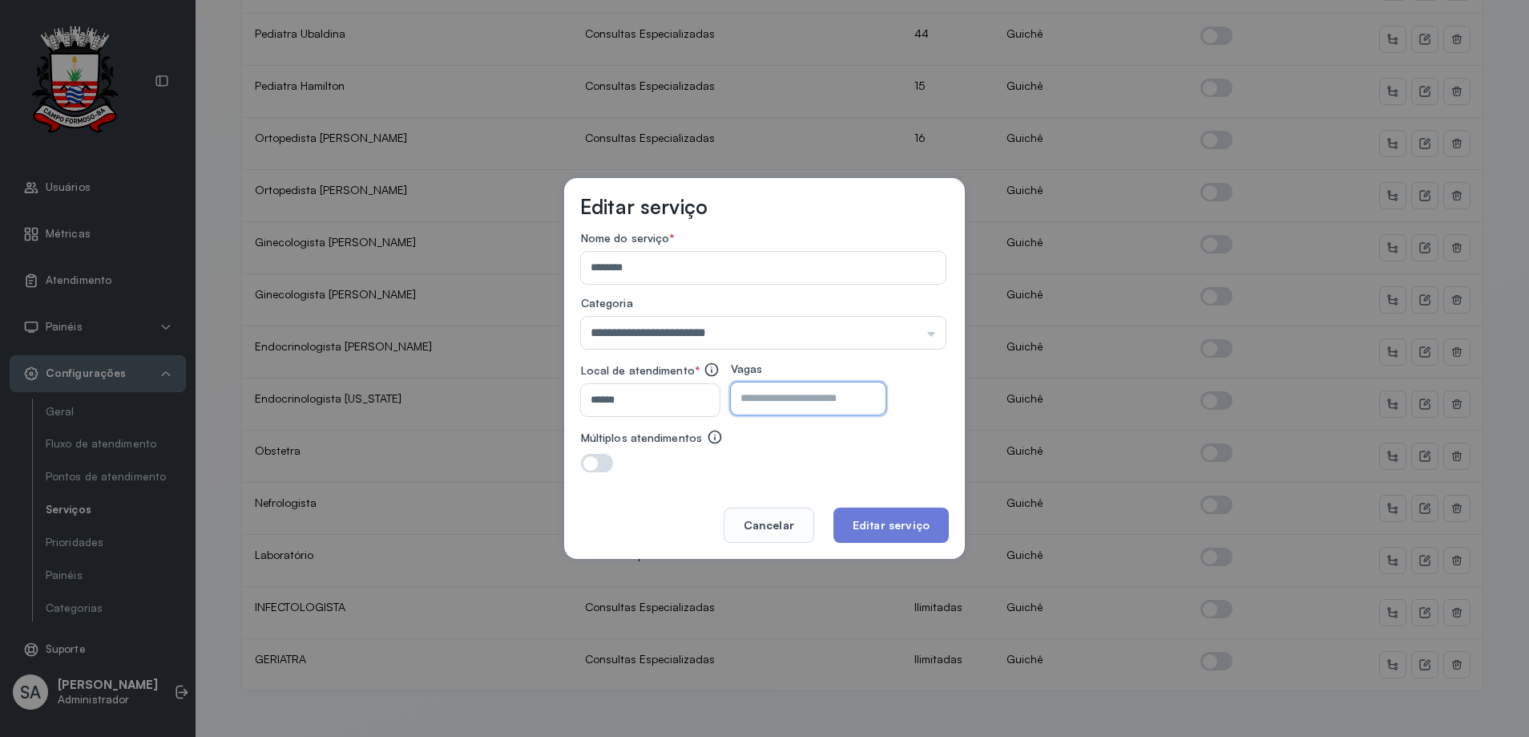
click at [810, 406] on input "number" at bounding box center [794, 398] width 127 height 32
type input "**"
click at [864, 523] on button "Editar serviço" at bounding box center [891, 524] width 115 height 35
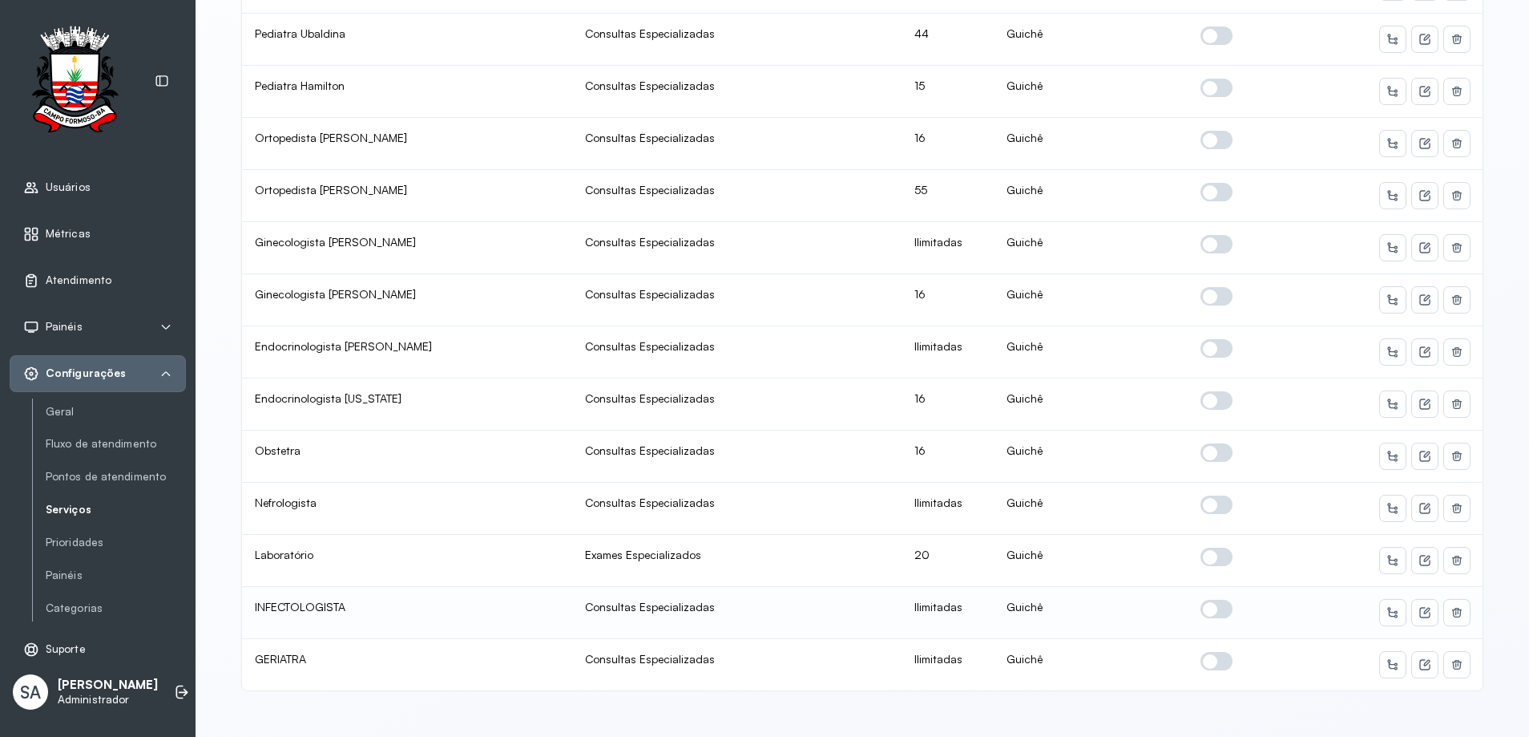
scroll to position [2, 0]
click at [1202, 600] on span at bounding box center [1217, 609] width 32 height 18
click at [1209, 652] on span at bounding box center [1217, 661] width 32 height 18
click at [1417, 600] on button at bounding box center [1425, 613] width 26 height 26
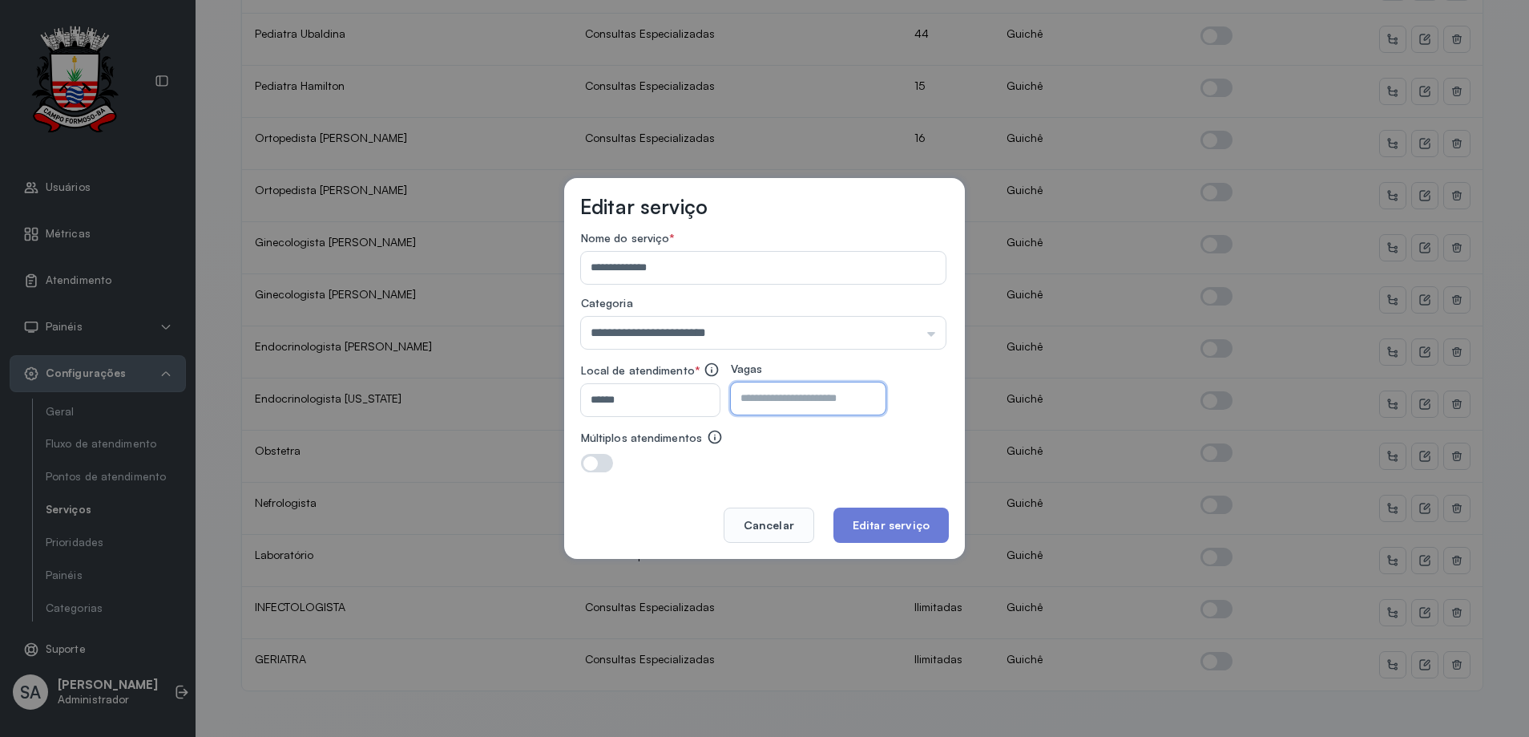
click at [794, 397] on input "number" at bounding box center [794, 398] width 127 height 32
type input "**"
click at [866, 515] on button "Editar serviço" at bounding box center [891, 524] width 115 height 35
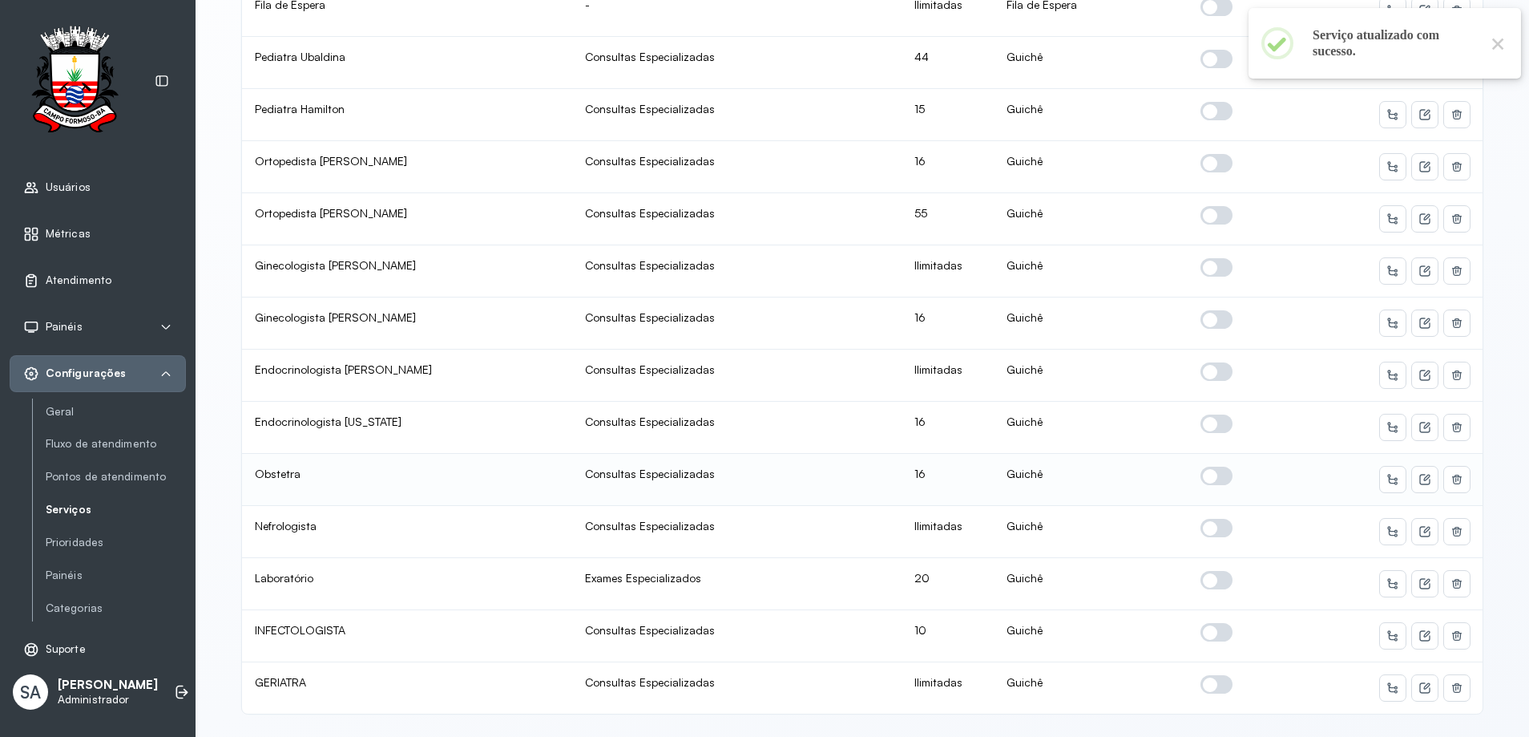
scroll to position [767, 0]
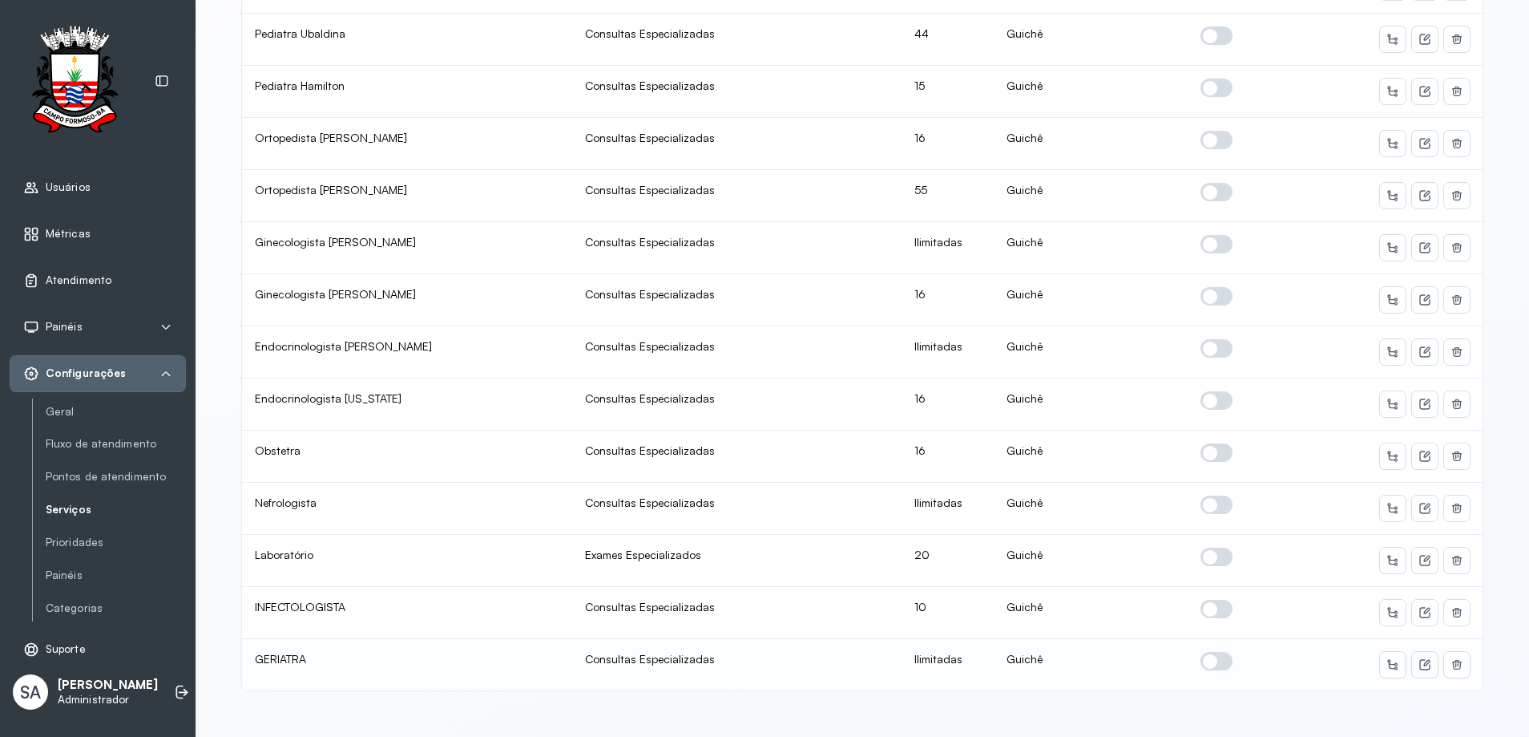
click at [1424, 652] on button at bounding box center [1425, 665] width 26 height 26
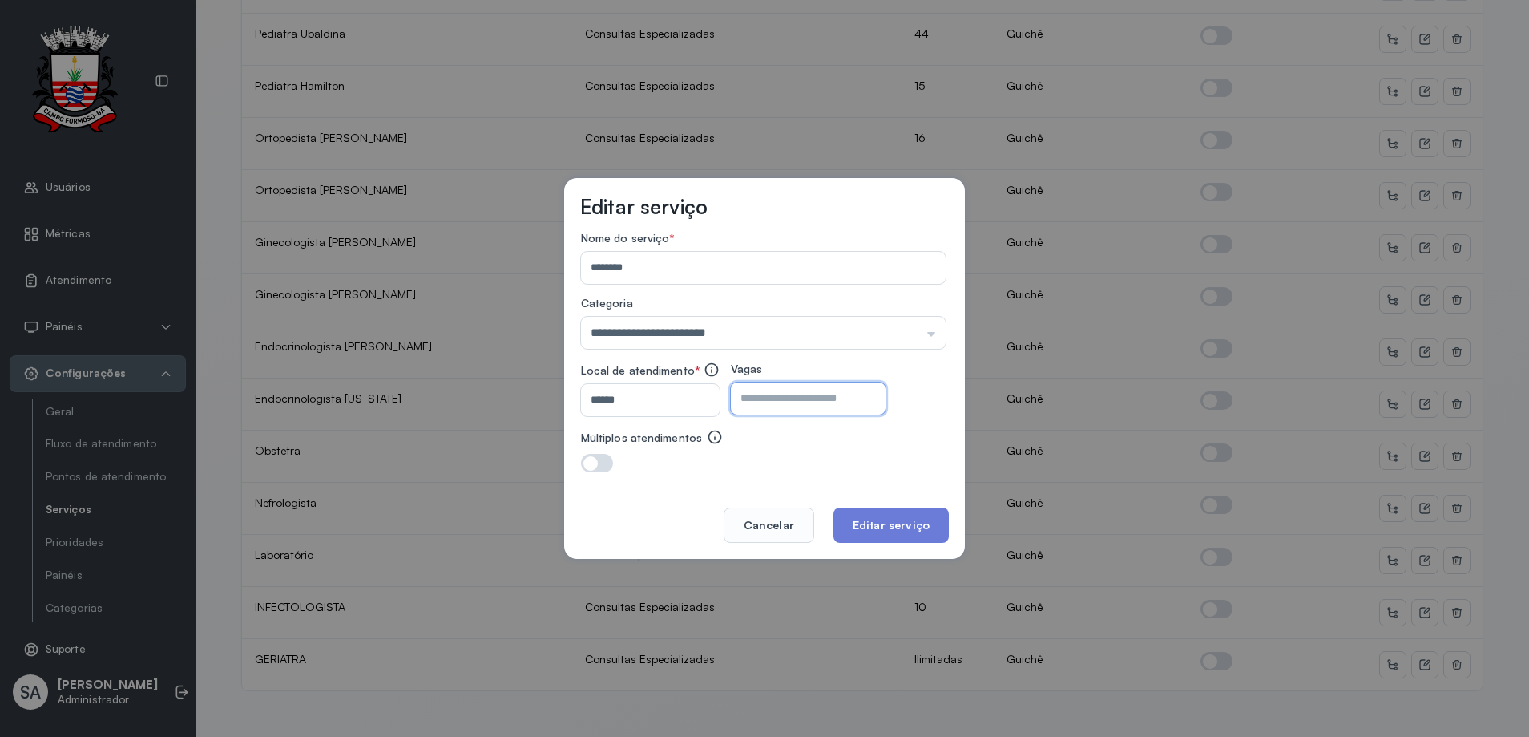
click at [806, 396] on input "number" at bounding box center [794, 398] width 127 height 32
type input "**"
click at [867, 524] on button "Editar serviço" at bounding box center [891, 524] width 115 height 35
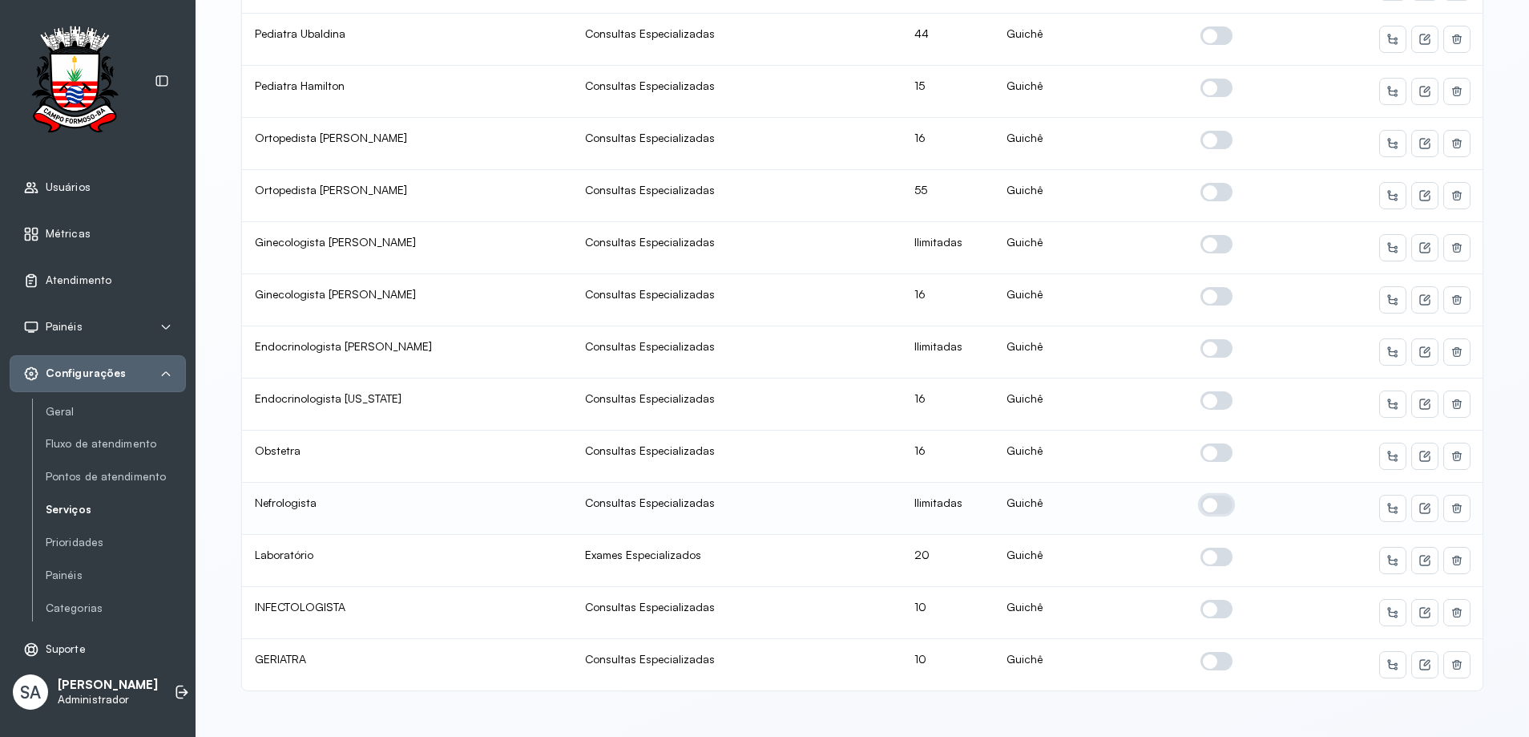
click at [1206, 495] on span at bounding box center [1217, 504] width 32 height 18
click at [1419, 502] on icon at bounding box center [1425, 508] width 13 height 13
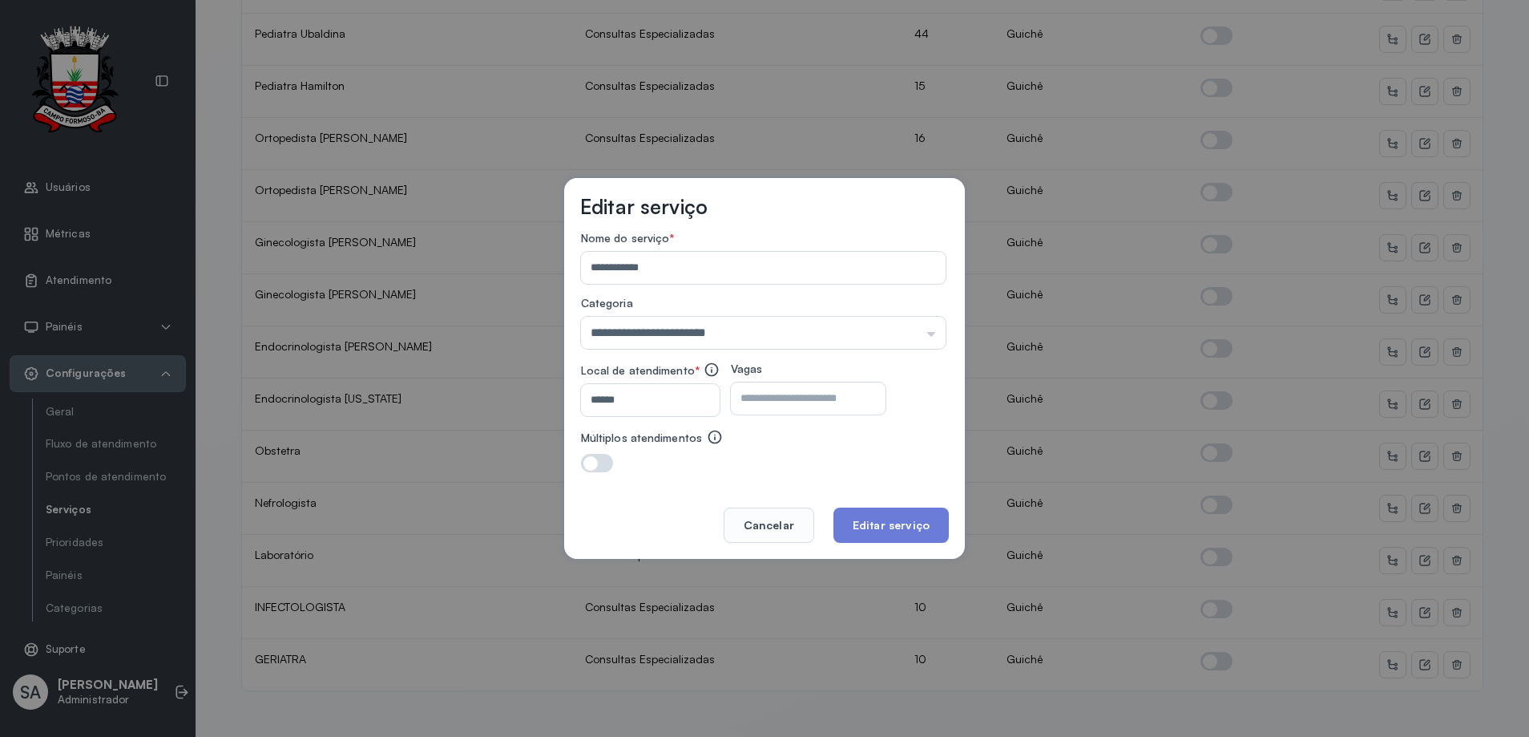
click at [850, 404] on input "number" at bounding box center [794, 398] width 127 height 32
type input "**"
click at [891, 524] on button "Editar serviço" at bounding box center [891, 524] width 115 height 35
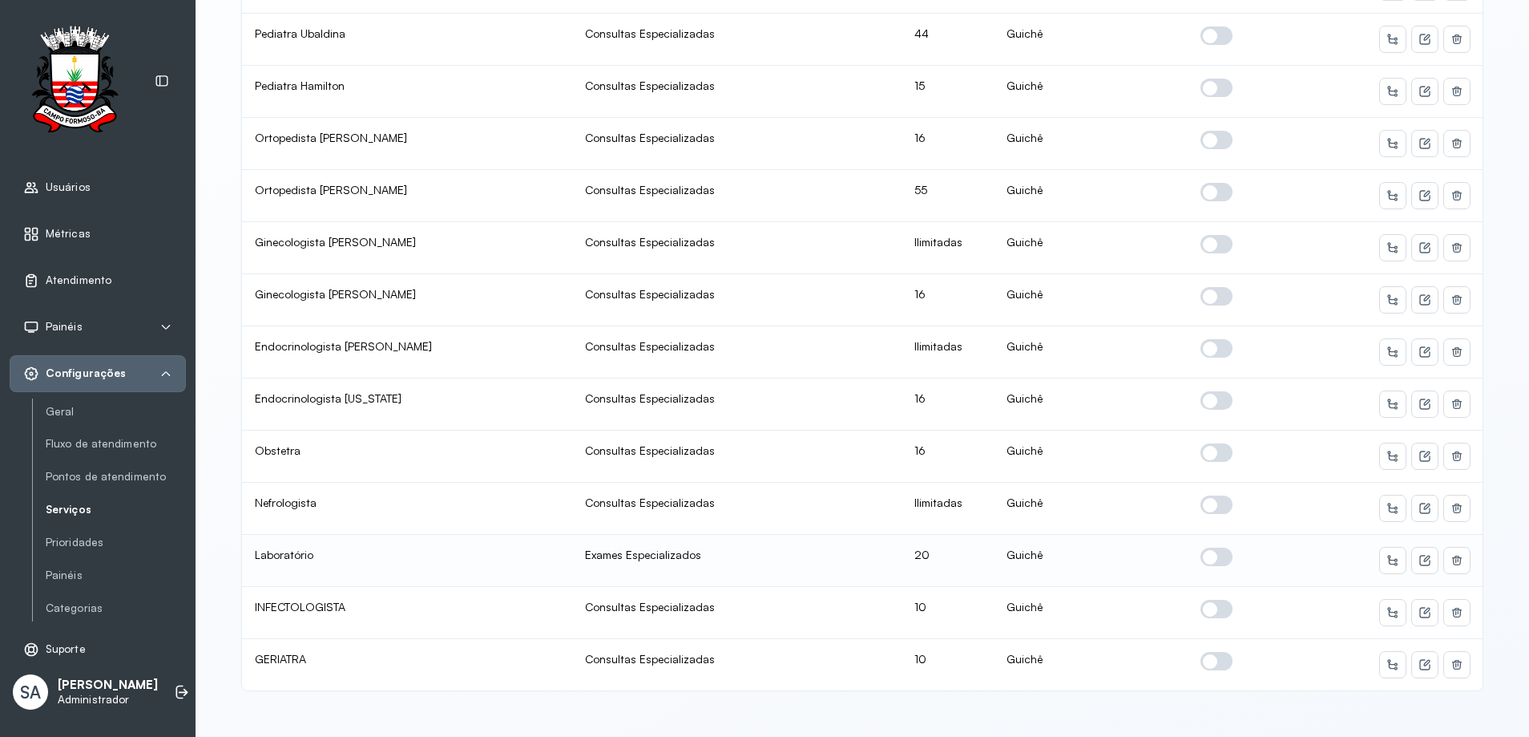
scroll to position [0, 0]
